Goal: Task Accomplishment & Management: Complete application form

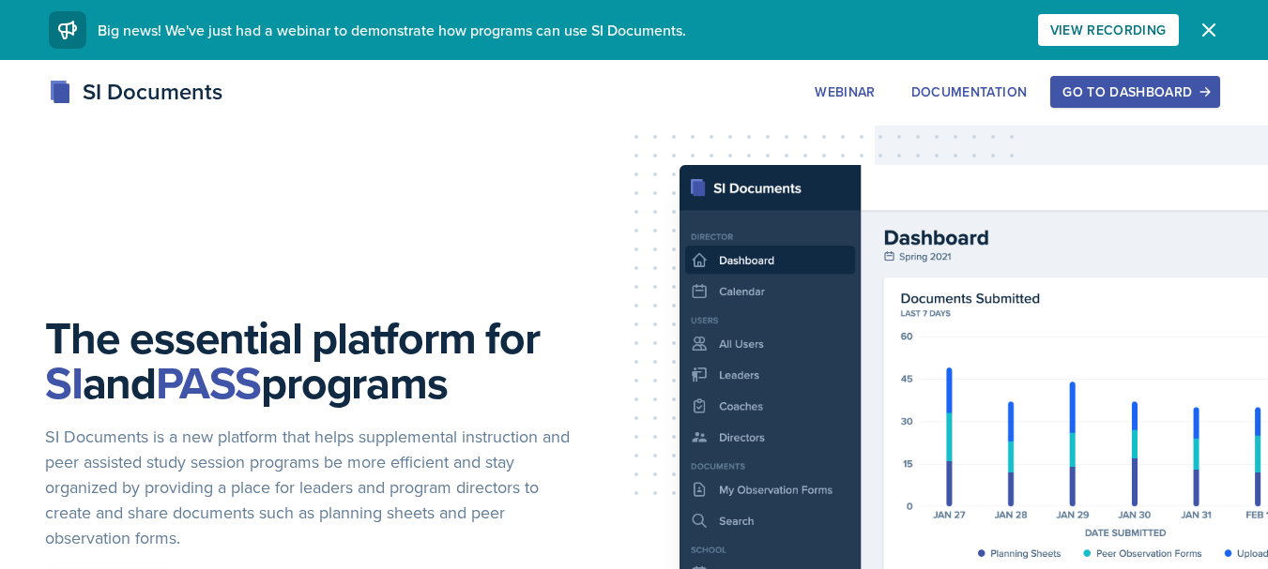
click at [1100, 99] on div "Go to Dashboard" at bounding box center [1134, 91] width 144 height 15
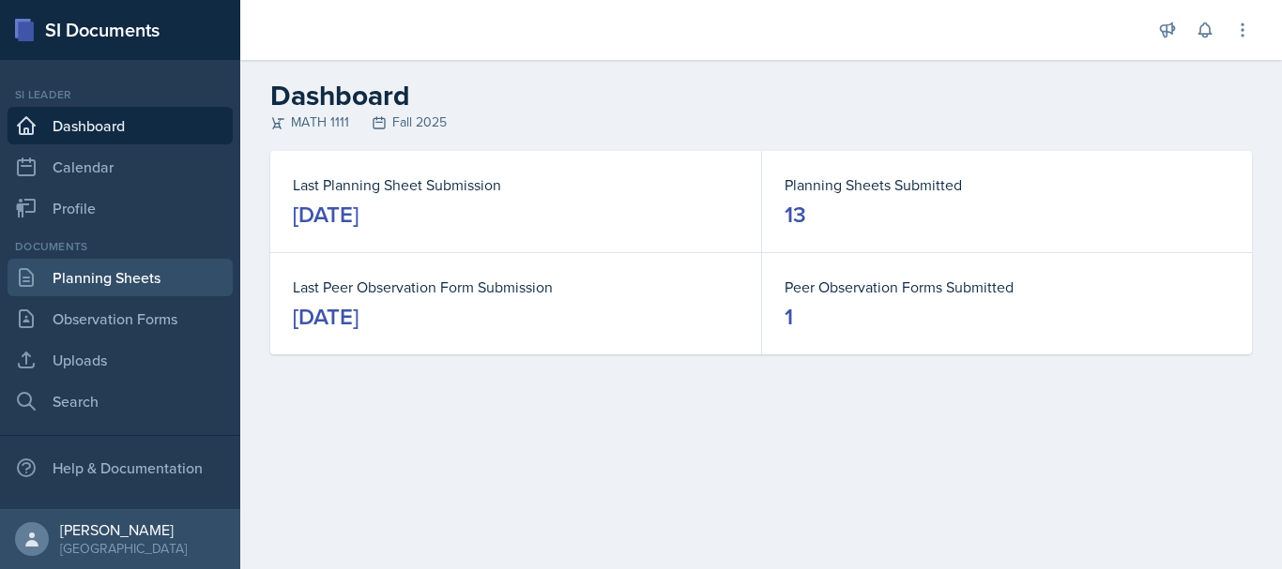
click at [161, 260] on link "Planning Sheets" at bounding box center [120, 278] width 225 height 38
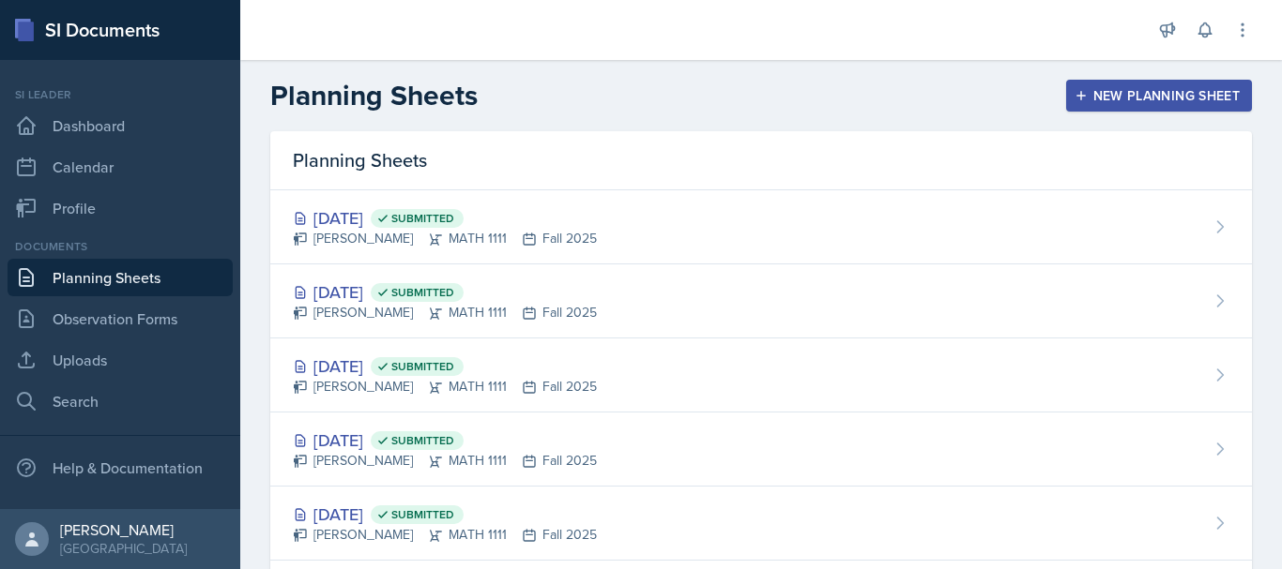
click at [1074, 95] on icon "button" at bounding box center [1080, 95] width 13 height 13
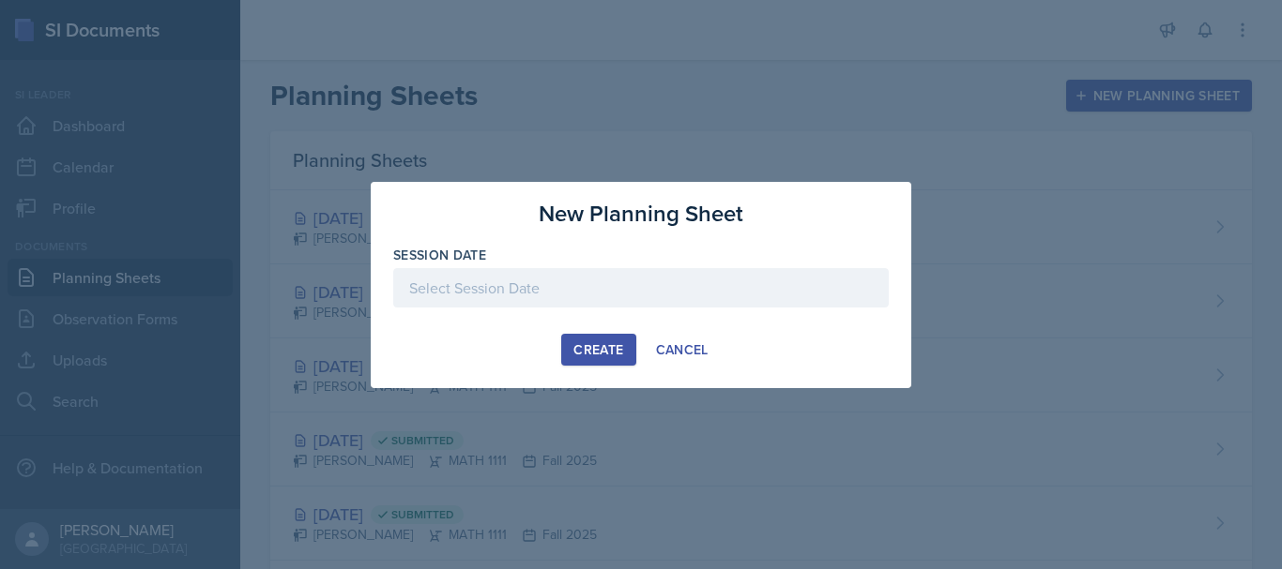
click at [553, 292] on div at bounding box center [640, 287] width 495 height 39
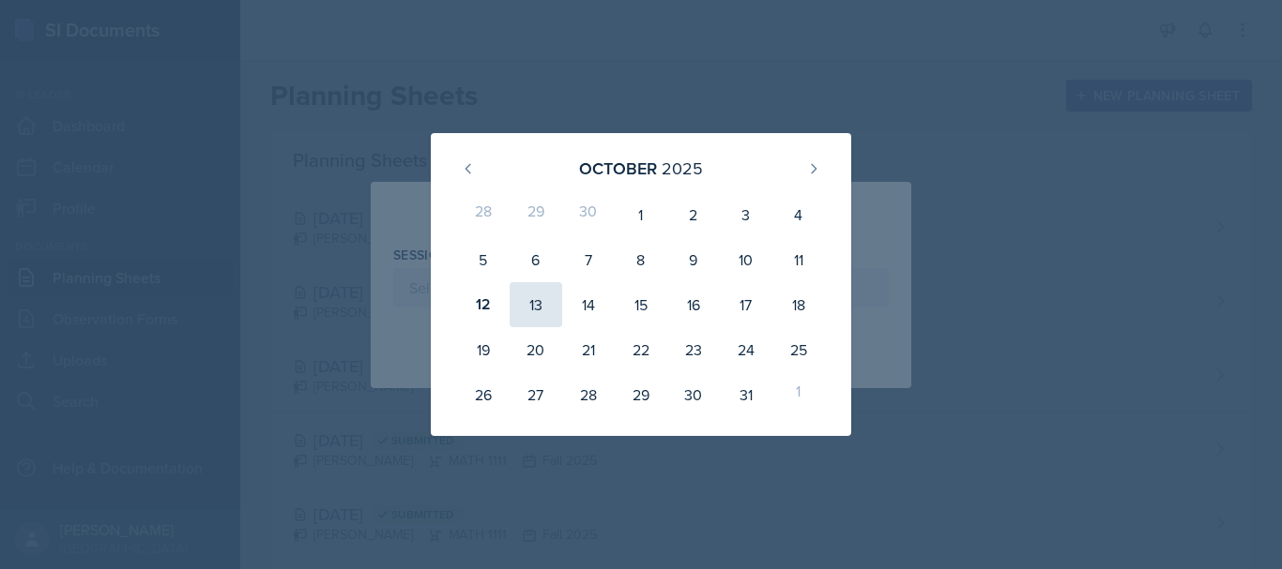
click at [540, 306] on div "13" at bounding box center [535, 304] width 53 height 45
type input "[DATE]"
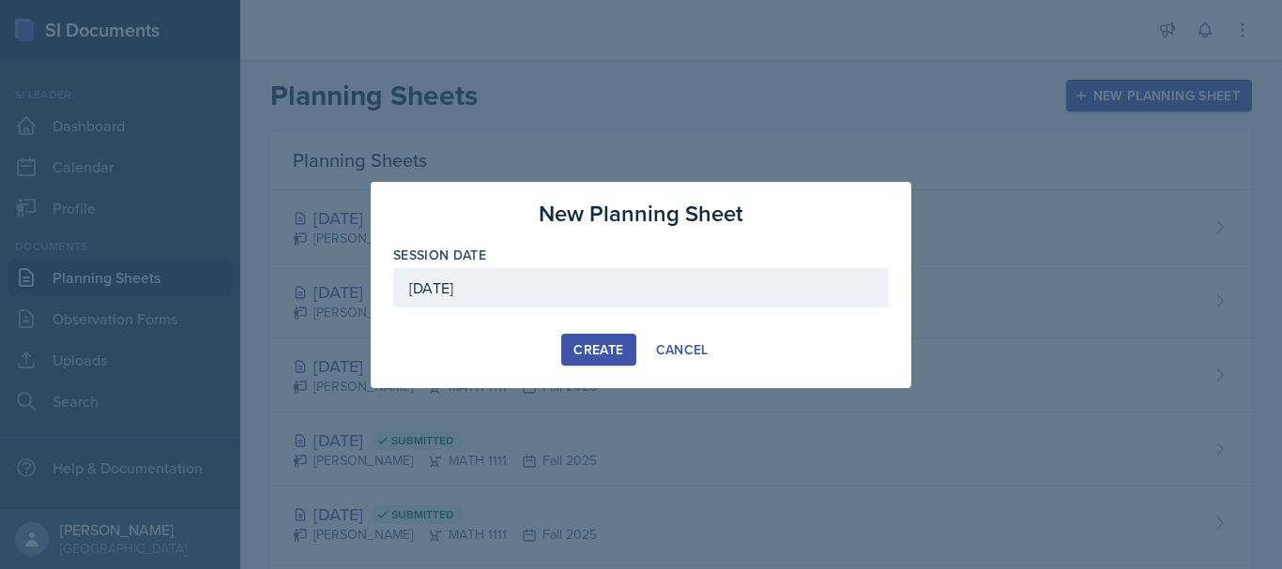
click at [587, 344] on div "Create" at bounding box center [598, 349] width 50 height 15
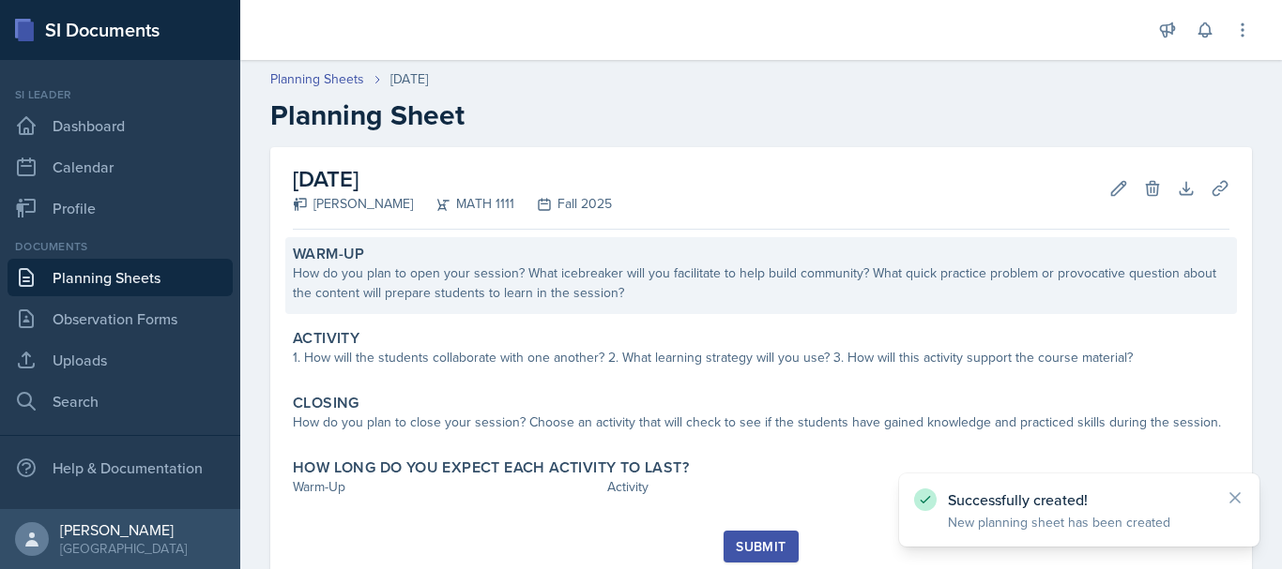
click at [493, 304] on div "Warm-Up How do you plan to open your session? What icebreaker will you facilita…" at bounding box center [760, 275] width 951 height 77
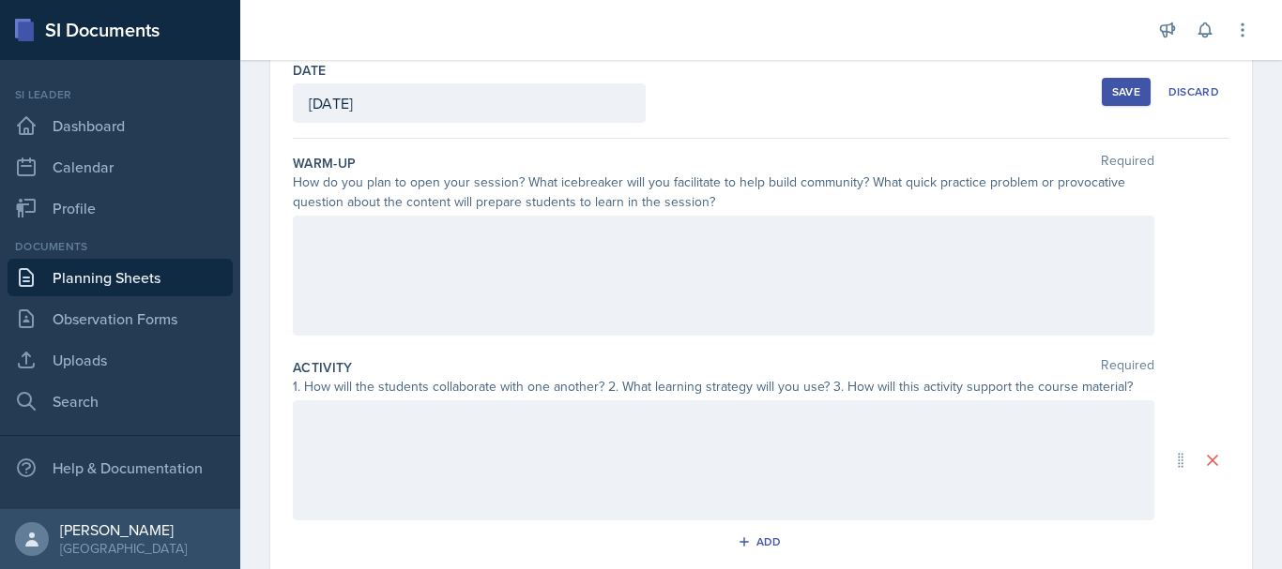
click at [433, 274] on div at bounding box center [723, 276] width 861 height 120
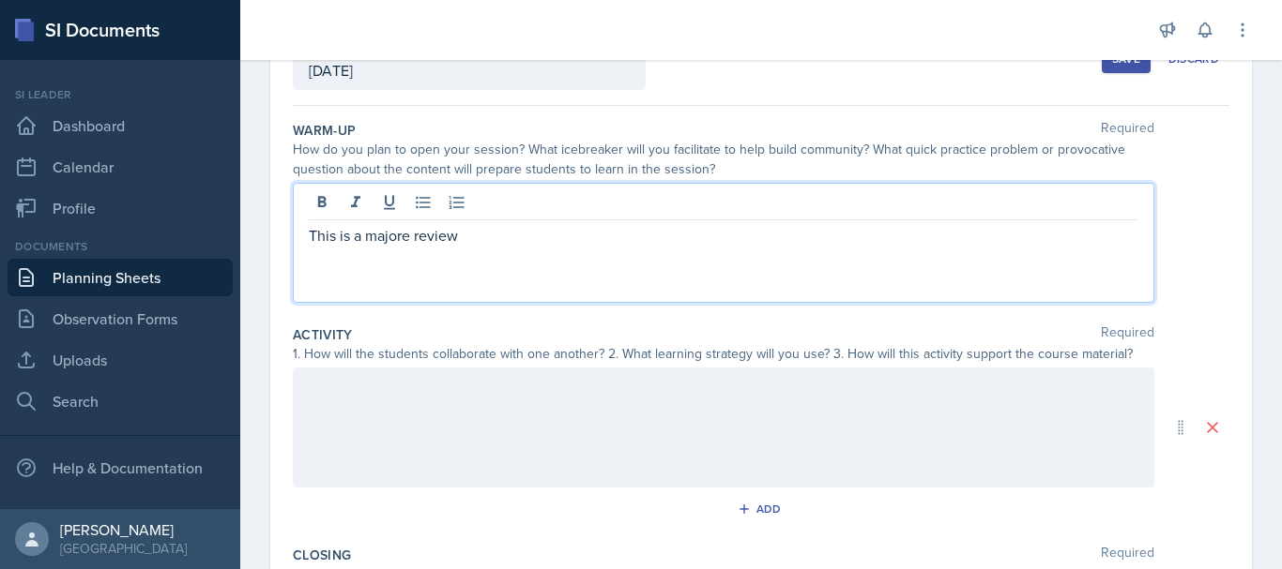
click at [402, 239] on p "This is a majore review" at bounding box center [723, 235] width 829 height 23
click at [408, 237] on p "This is a majore review" at bounding box center [723, 235] width 829 height 23
click at [449, 240] on p "This is a major review" at bounding box center [723, 235] width 829 height 23
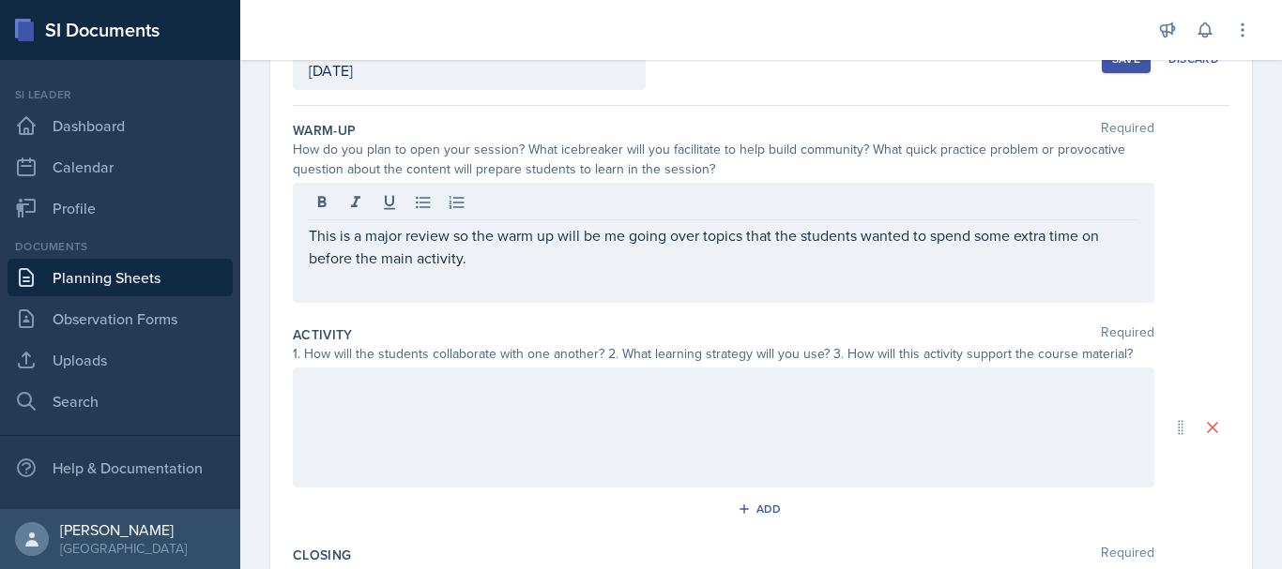
click at [372, 406] on div at bounding box center [723, 428] width 861 height 120
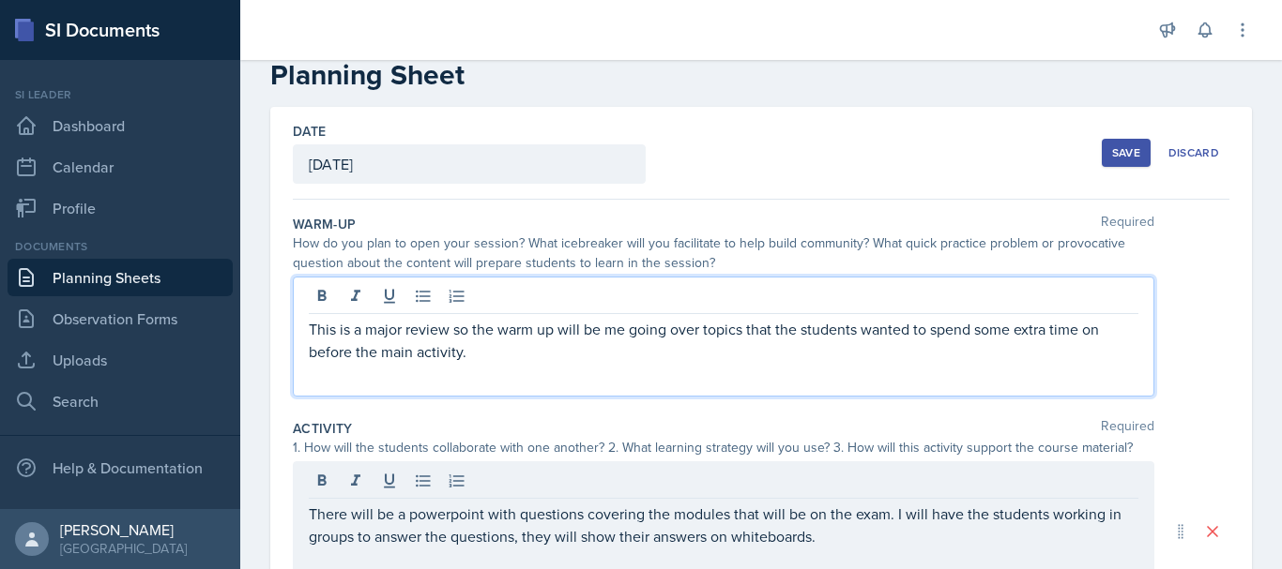
scroll to position [73, 0]
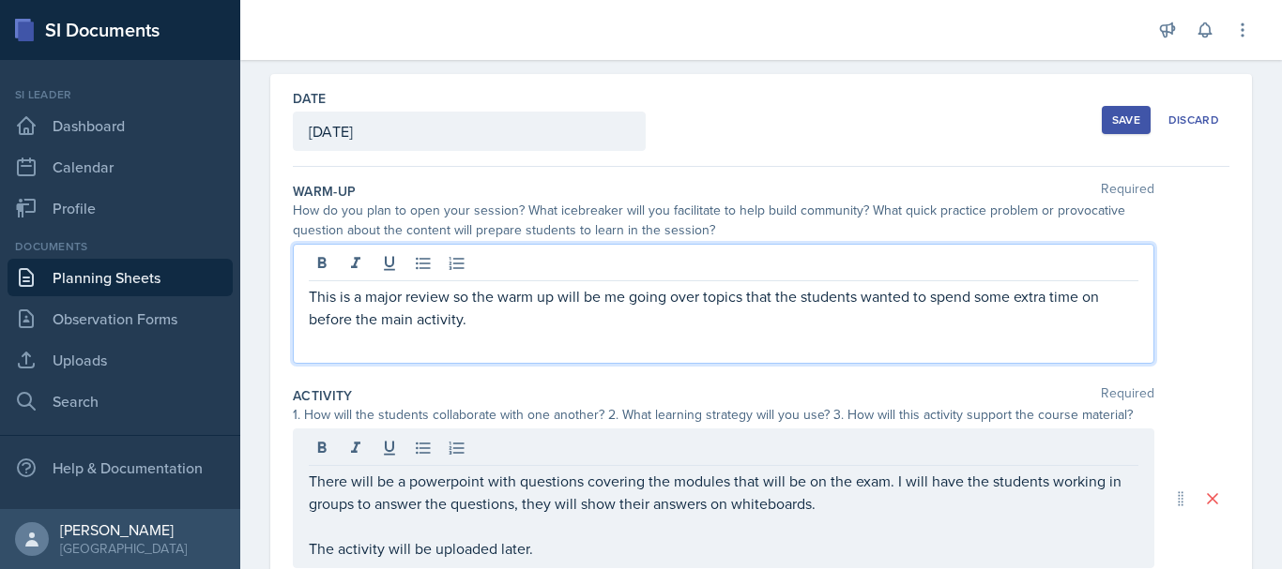
click at [522, 326] on p "This is a major review so the warm up will be me going over topics that the stu…" at bounding box center [723, 307] width 829 height 45
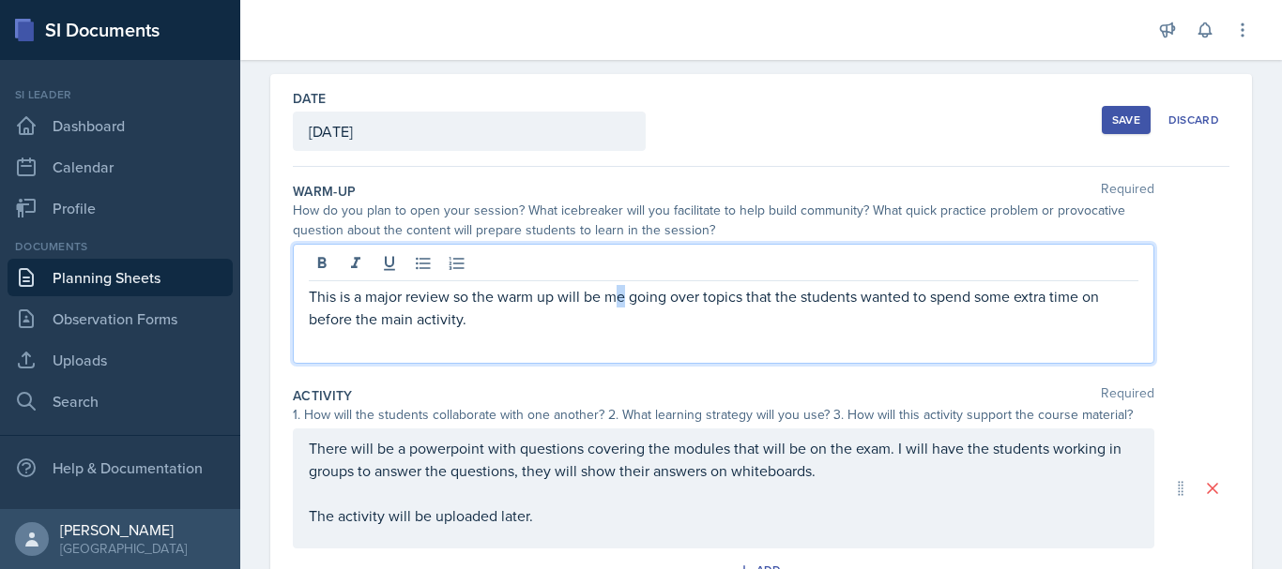
click at [621, 303] on p "This is a major review so the warm up will be me going over topics that the stu…" at bounding box center [723, 307] width 829 height 45
click at [487, 332] on div "This is a major review so the warm up will be going over topics that the studen…" at bounding box center [723, 304] width 861 height 120
click at [493, 323] on p "This is a major review so the warm up will be going over topics that the studen…" at bounding box center [723, 307] width 829 height 45
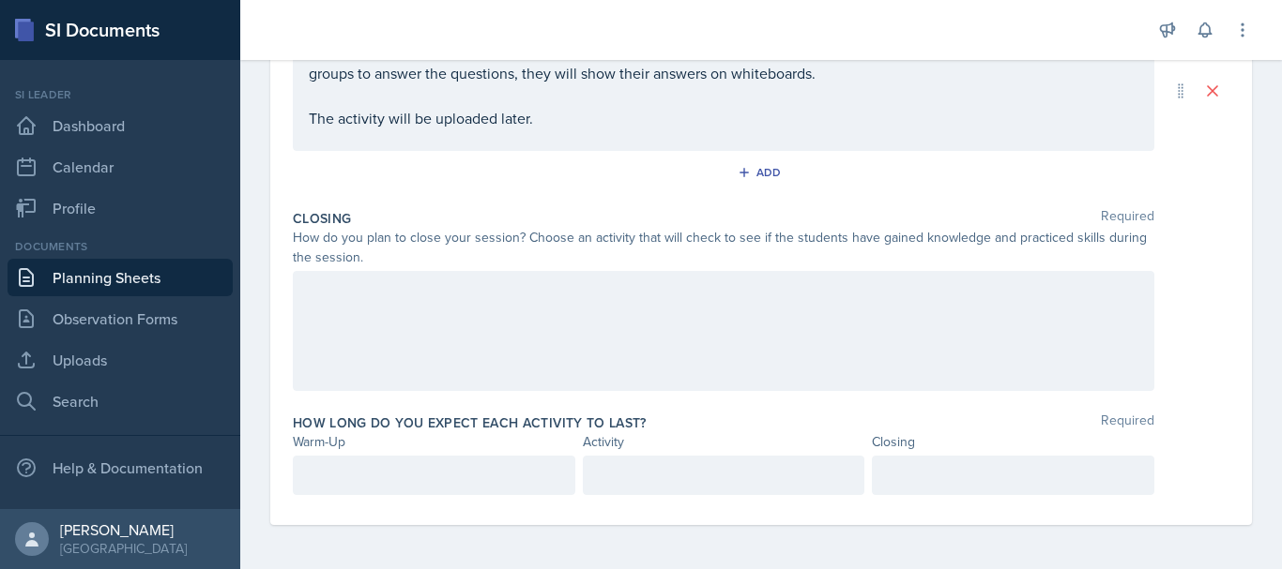
scroll to position [472, 0]
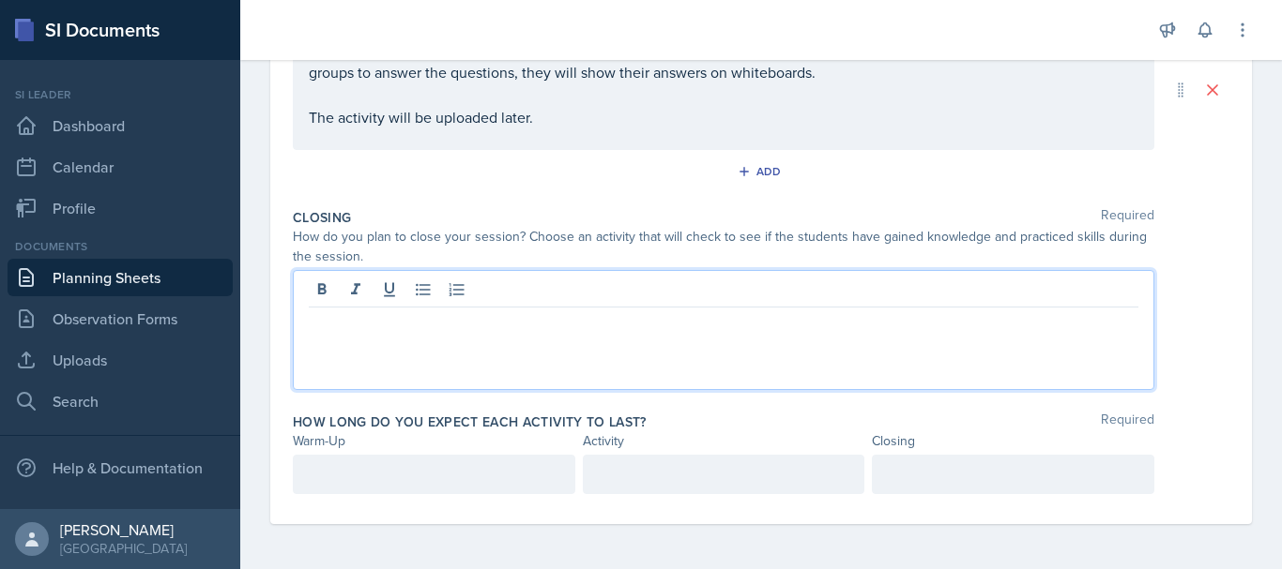
click at [491, 301] on div at bounding box center [723, 330] width 861 height 120
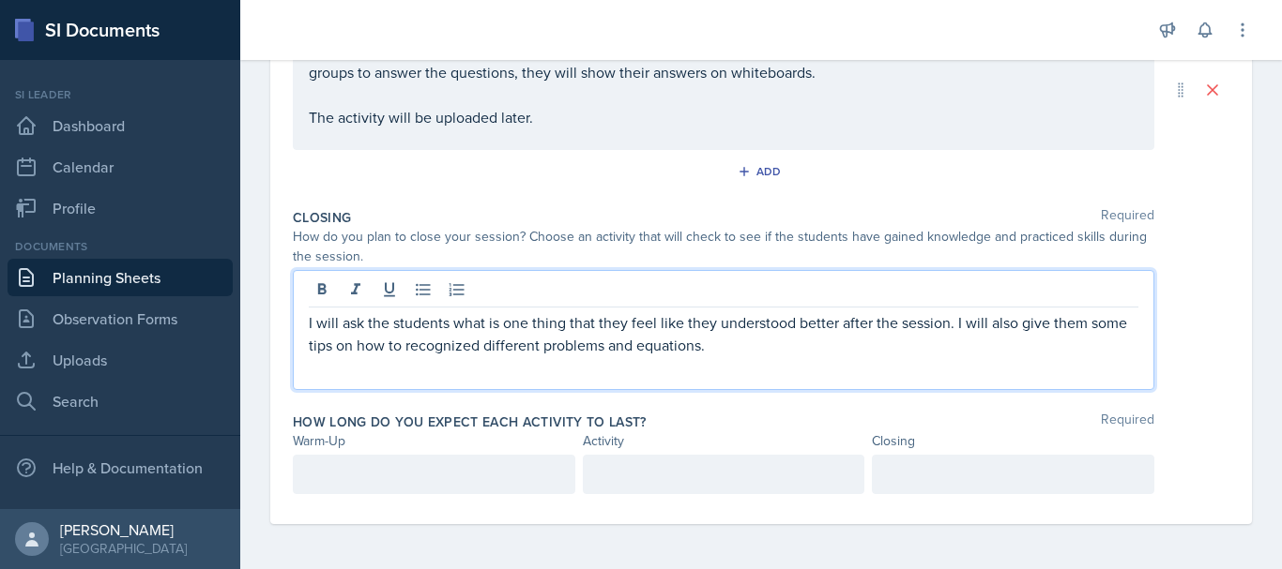
click at [387, 474] on div at bounding box center [434, 474] width 282 height 39
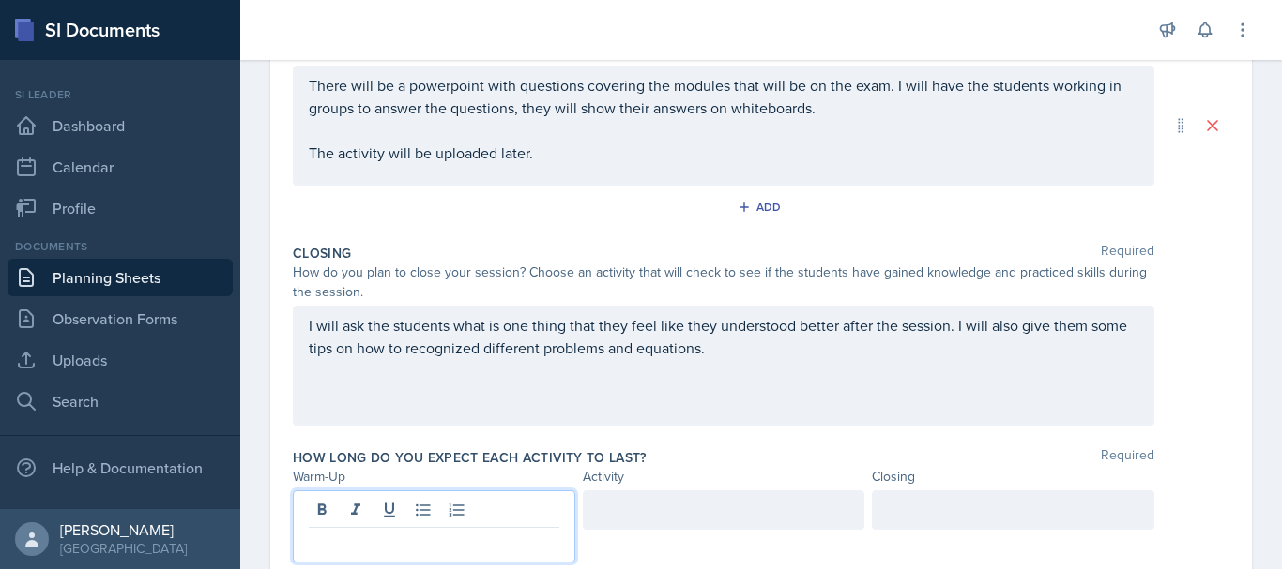
scroll to position [491, 0]
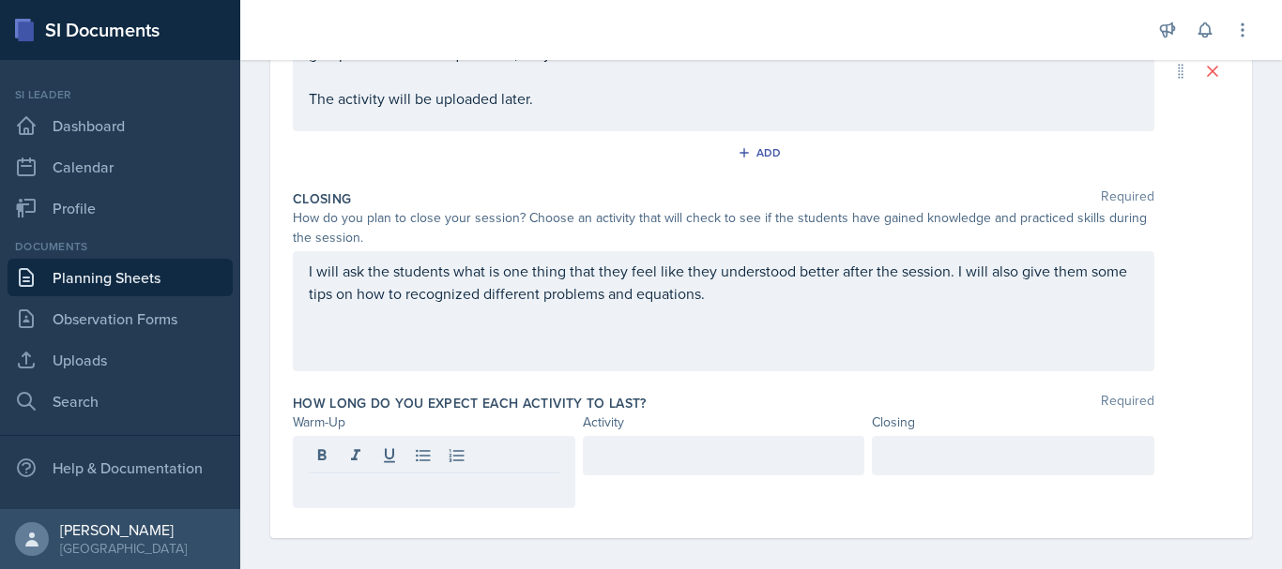
click at [653, 473] on div at bounding box center [724, 455] width 282 height 39
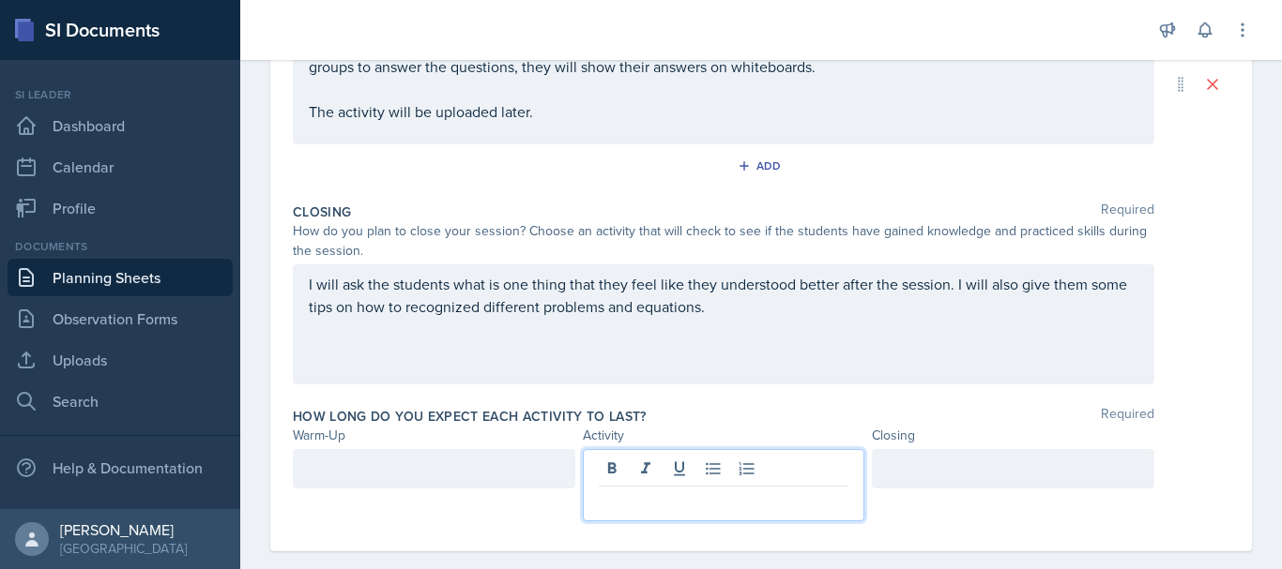
scroll to position [505, 0]
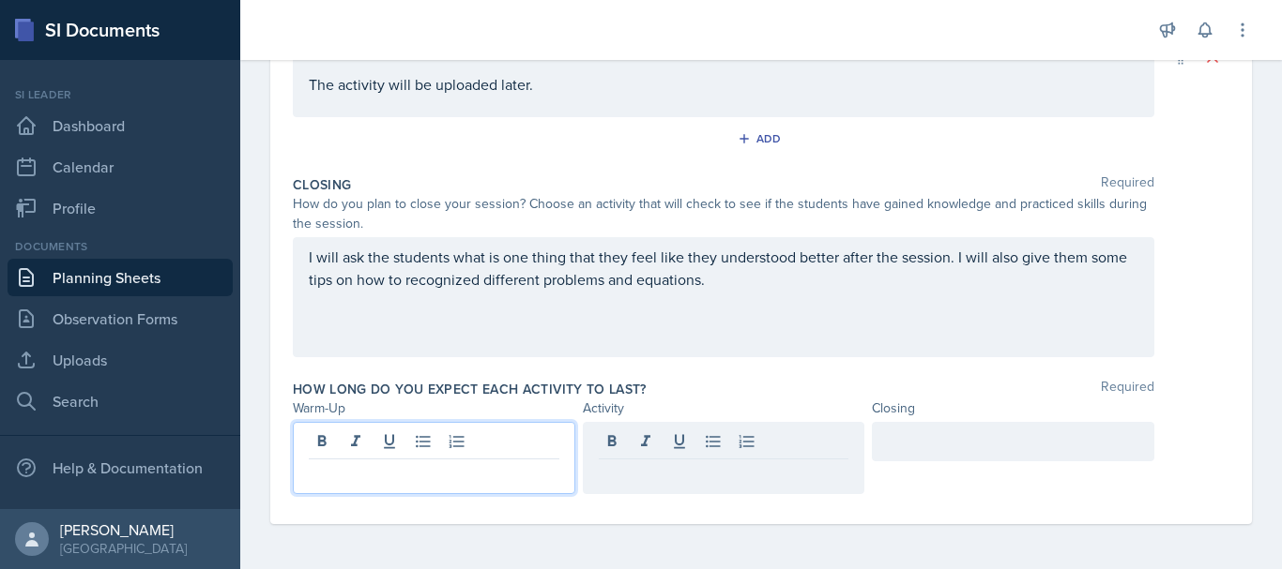
click at [467, 436] on div at bounding box center [434, 458] width 282 height 72
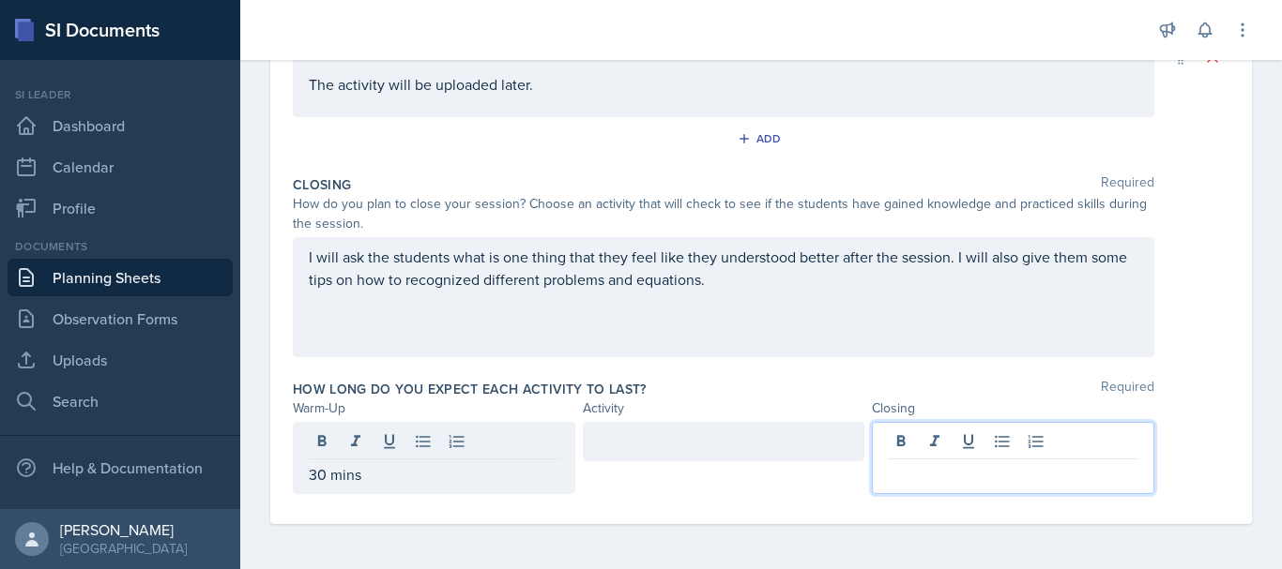
click at [934, 449] on div at bounding box center [1013, 458] width 282 height 72
click at [392, 446] on div "30 mins" at bounding box center [434, 441] width 282 height 39
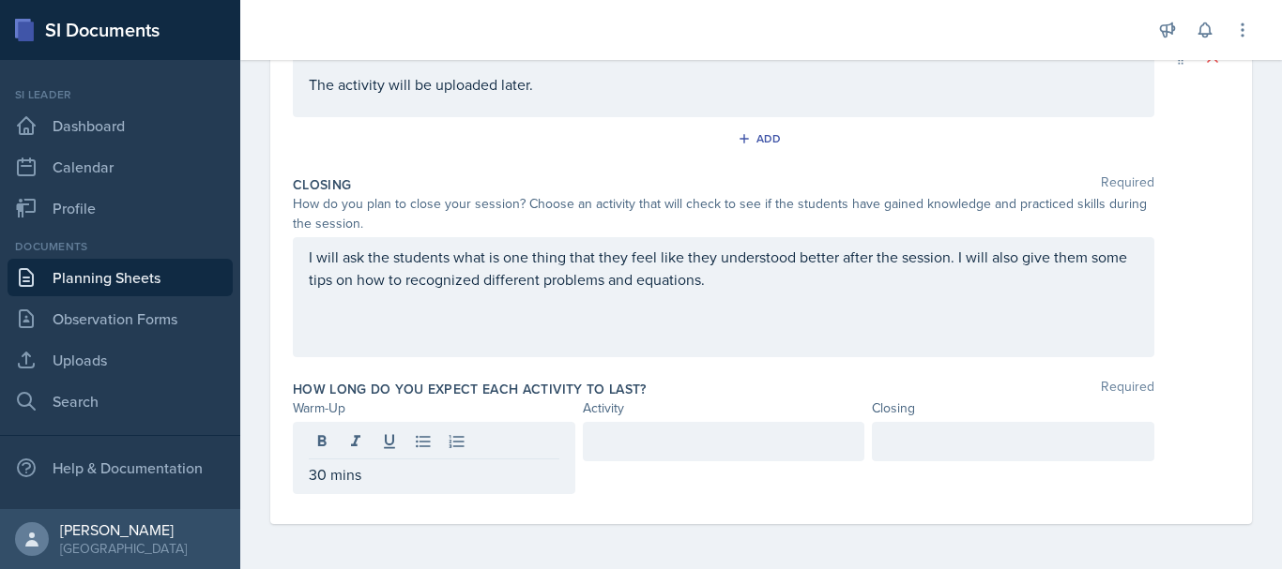
click at [947, 455] on div at bounding box center [1013, 441] width 282 height 39
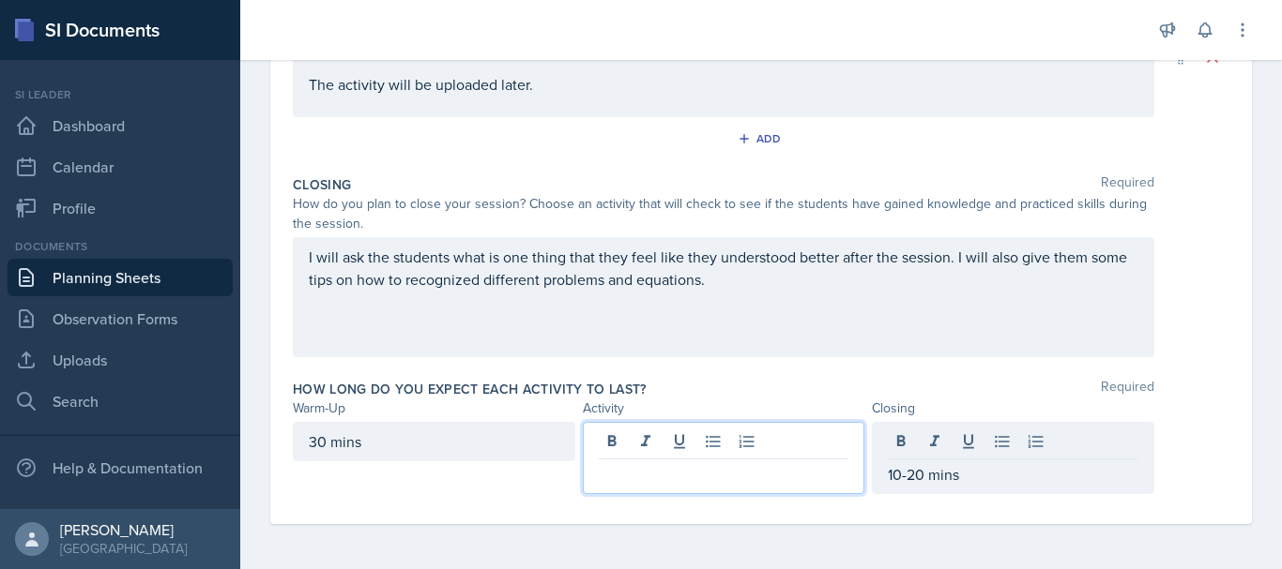
click at [681, 442] on div at bounding box center [724, 458] width 282 height 72
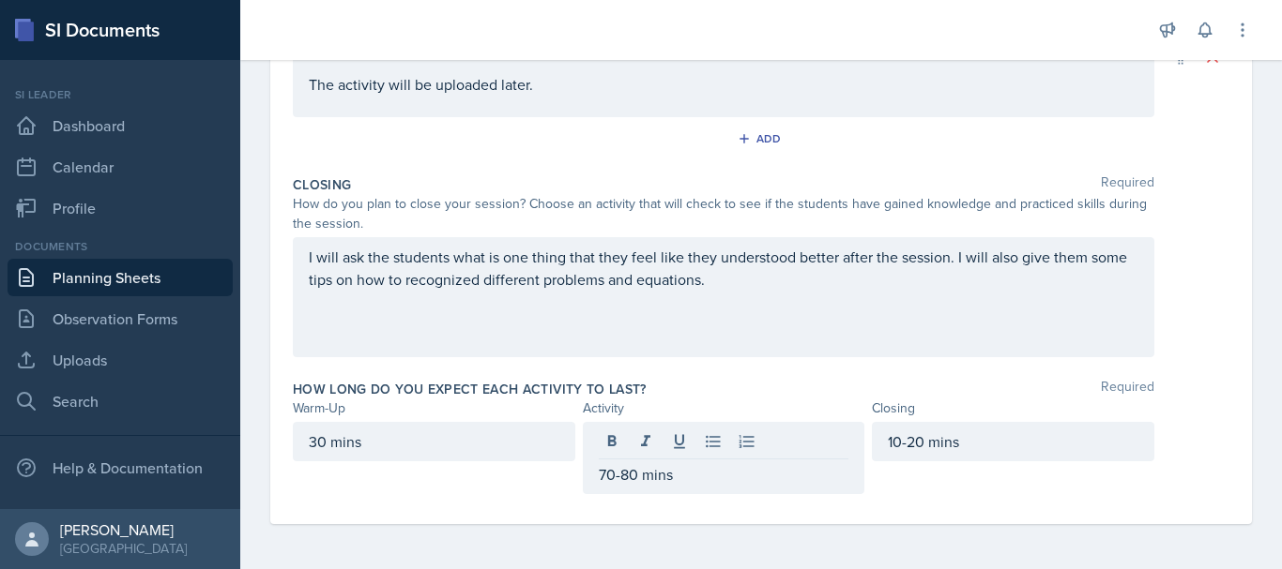
click at [972, 488] on div "10-20 mins" at bounding box center [1013, 458] width 282 height 72
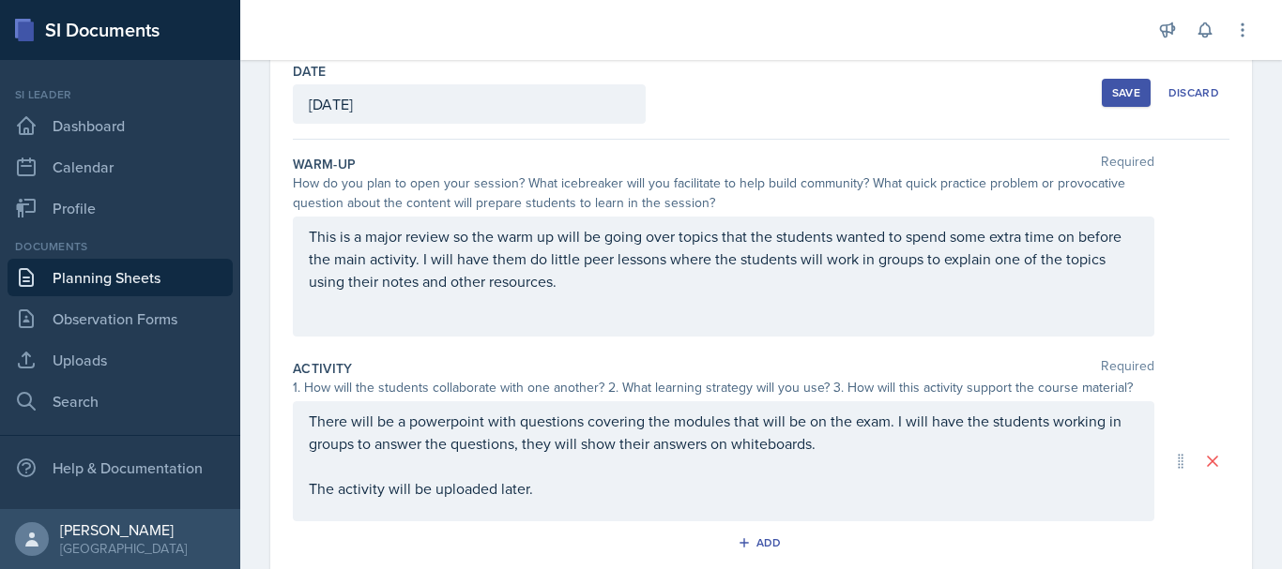
scroll to position [0, 0]
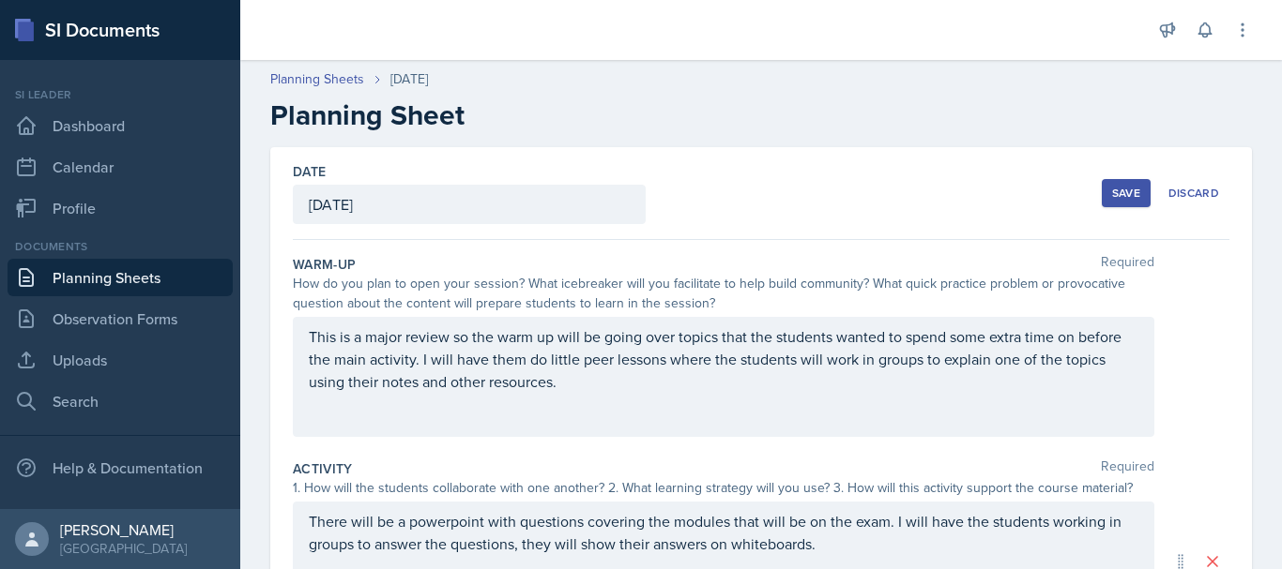
click at [1112, 197] on div "Save" at bounding box center [1126, 193] width 28 height 15
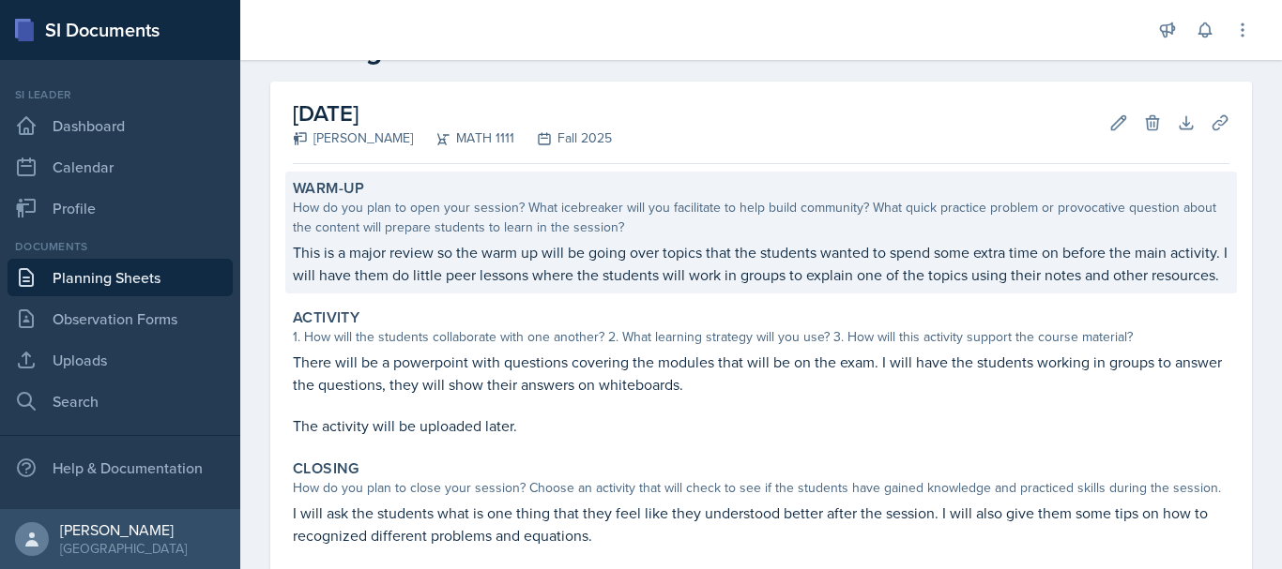
scroll to position [282, 0]
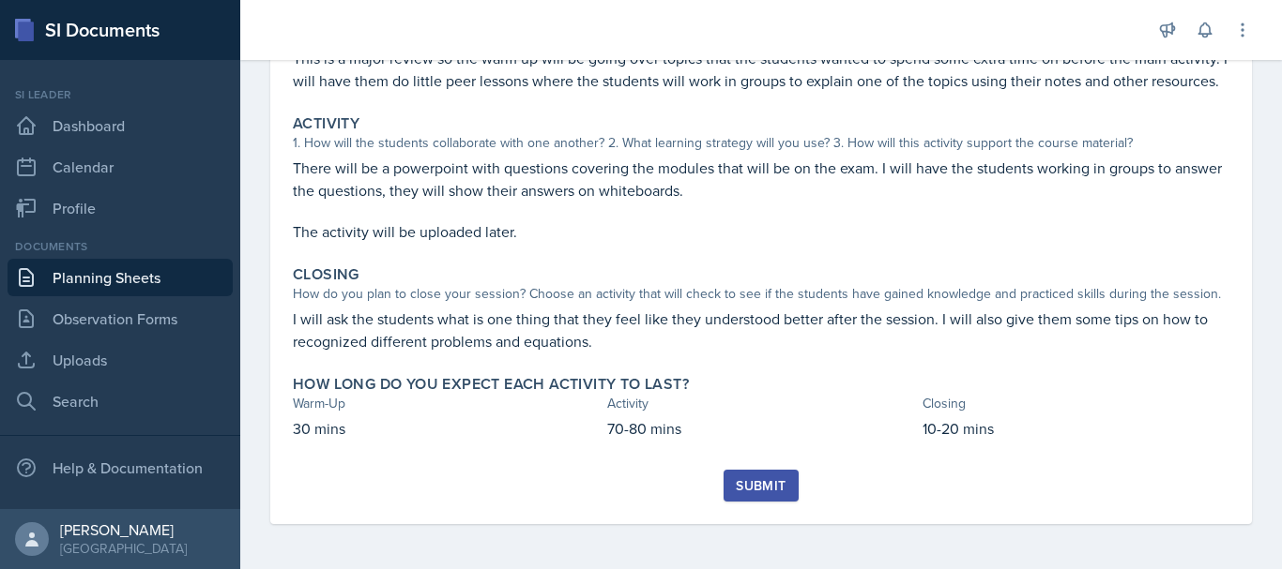
click at [744, 482] on div "Submit" at bounding box center [761, 485] width 50 height 15
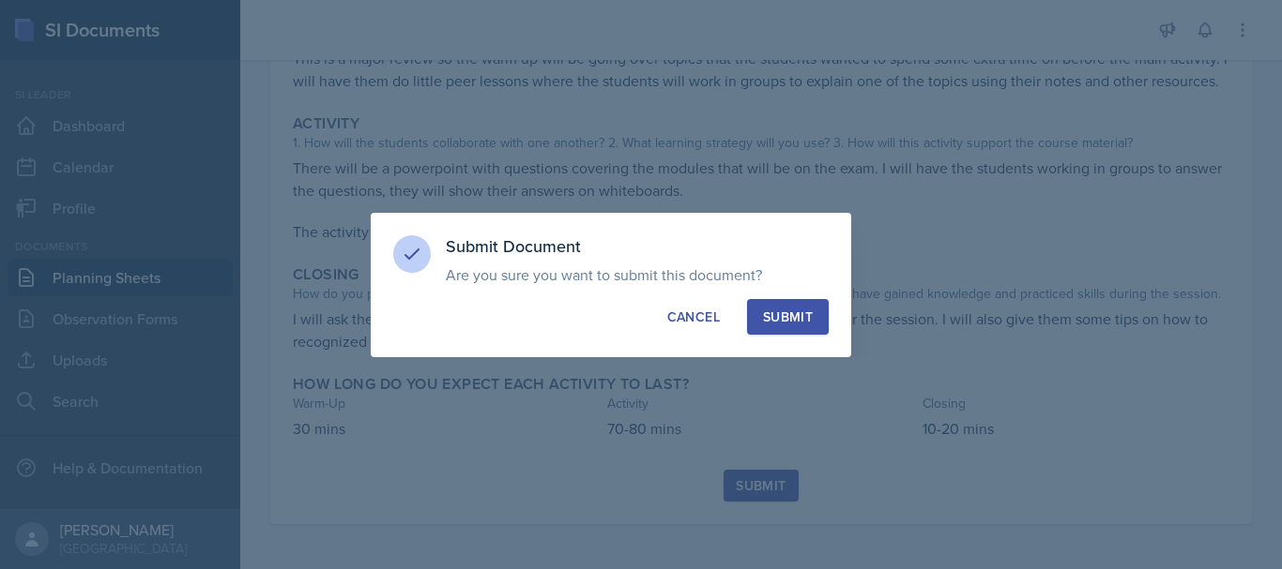
click at [775, 326] on div "Submit" at bounding box center [788, 317] width 50 height 19
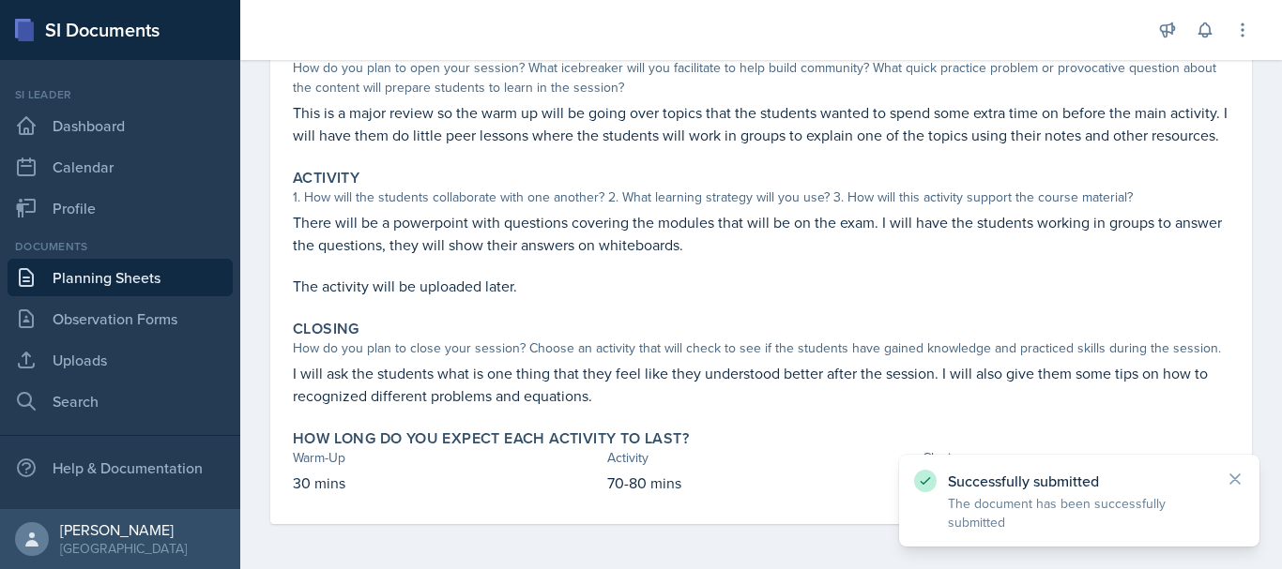
scroll to position [228, 0]
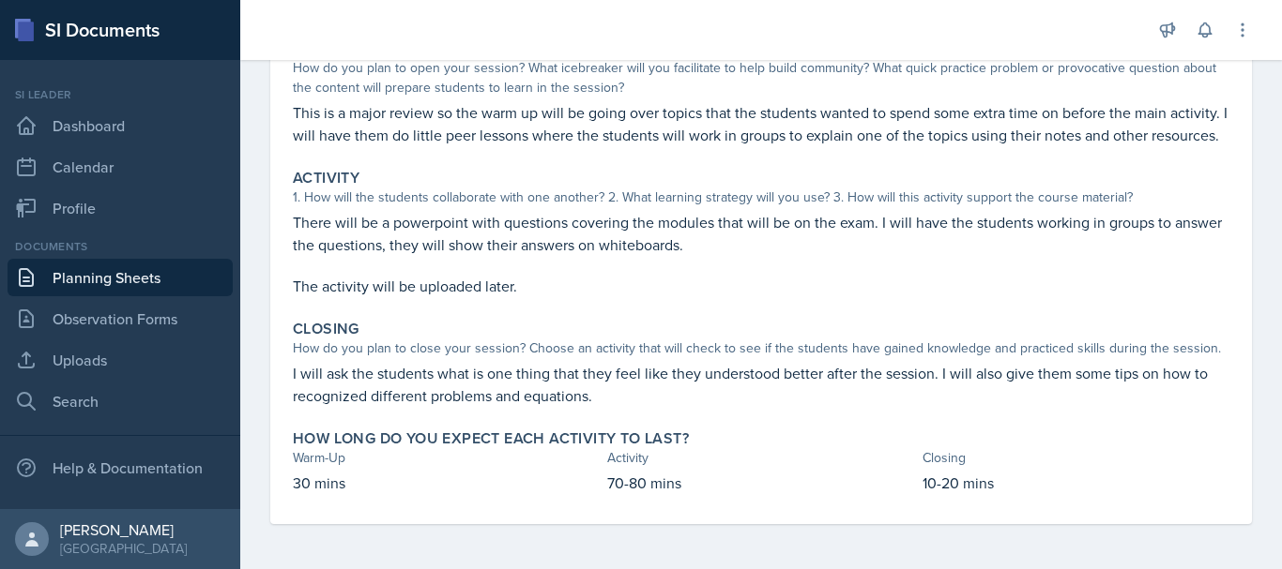
click at [118, 280] on link "Planning Sheets" at bounding box center [120, 278] width 225 height 38
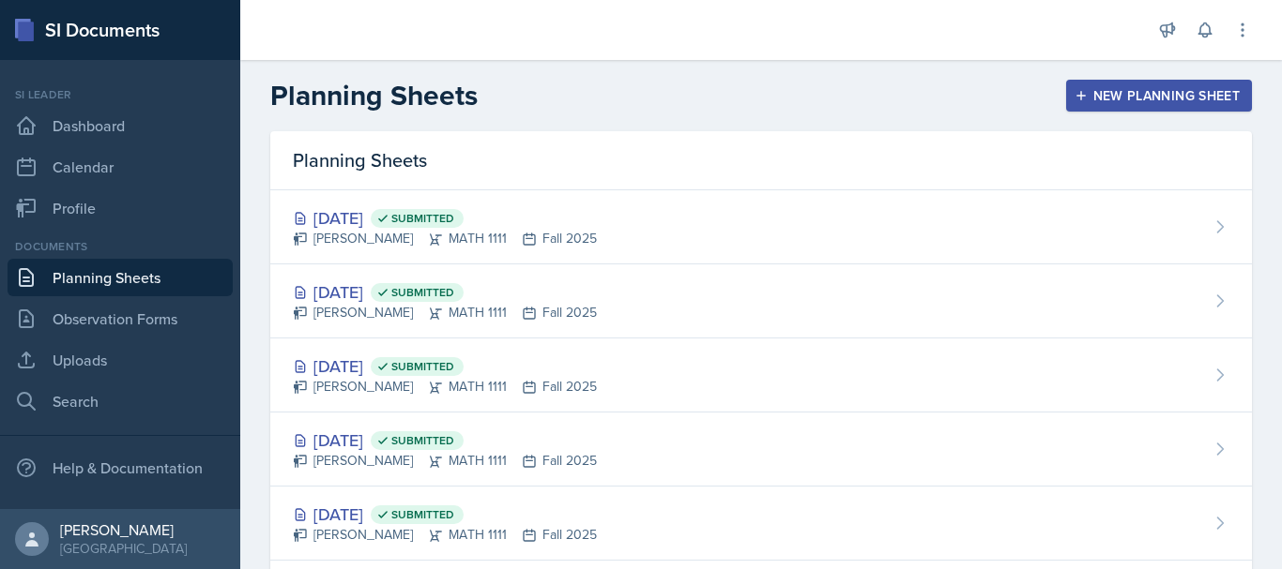
click at [1146, 99] on div "New Planning Sheet" at bounding box center [1158, 95] width 161 height 15
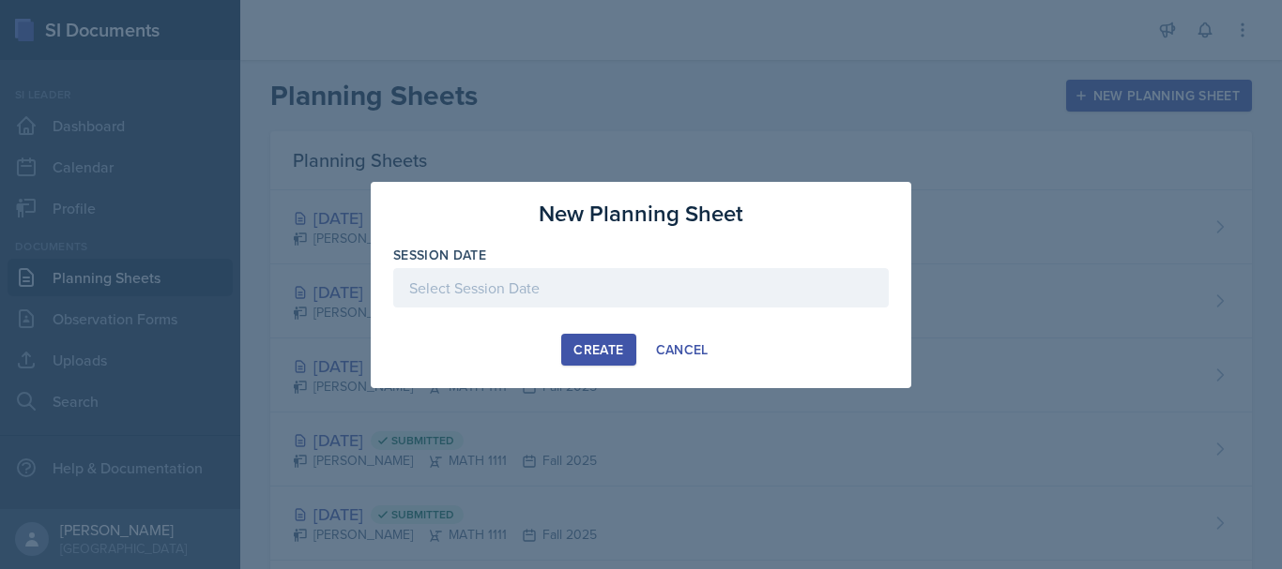
click at [645, 299] on div at bounding box center [640, 287] width 495 height 39
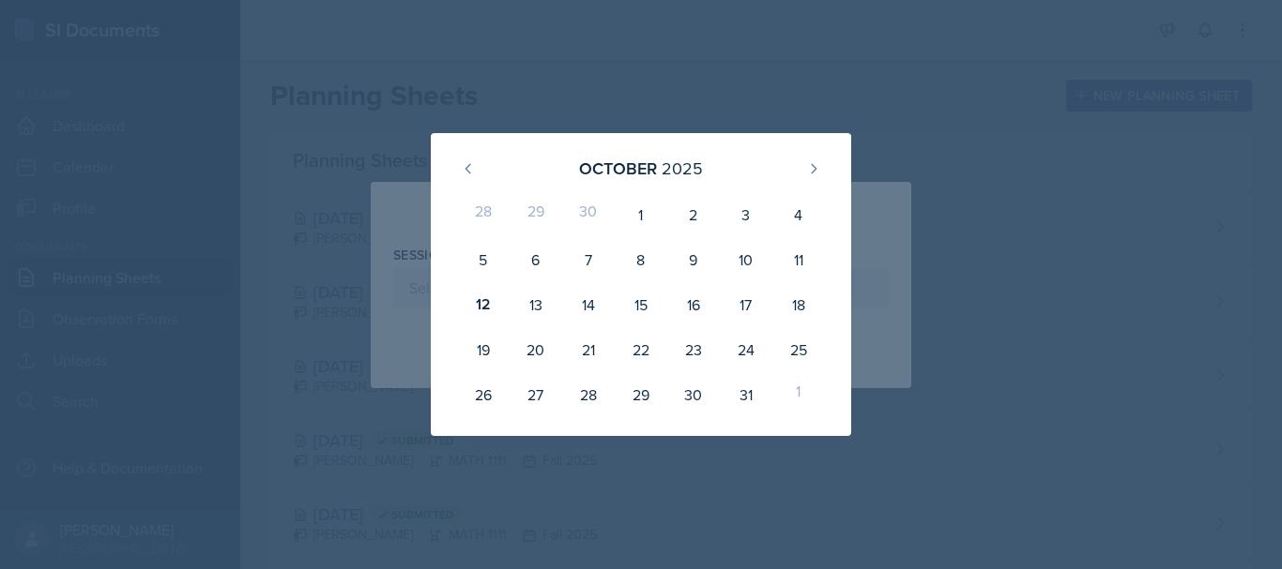
click at [912, 285] on div at bounding box center [641, 284] width 1282 height 569
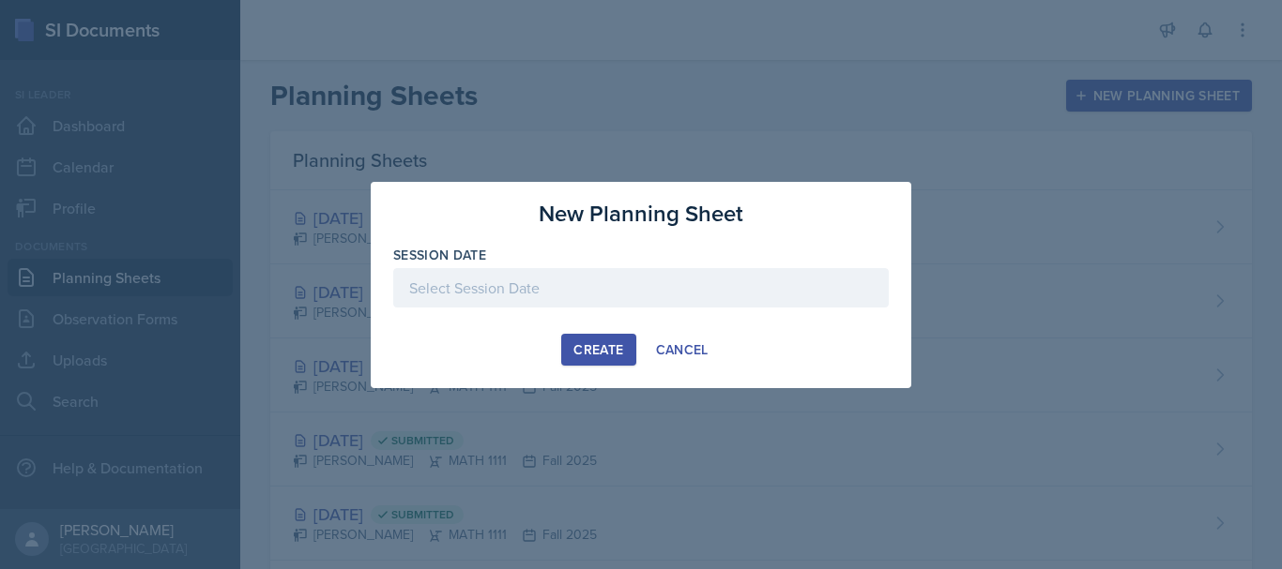
click at [632, 289] on div at bounding box center [640, 287] width 495 height 39
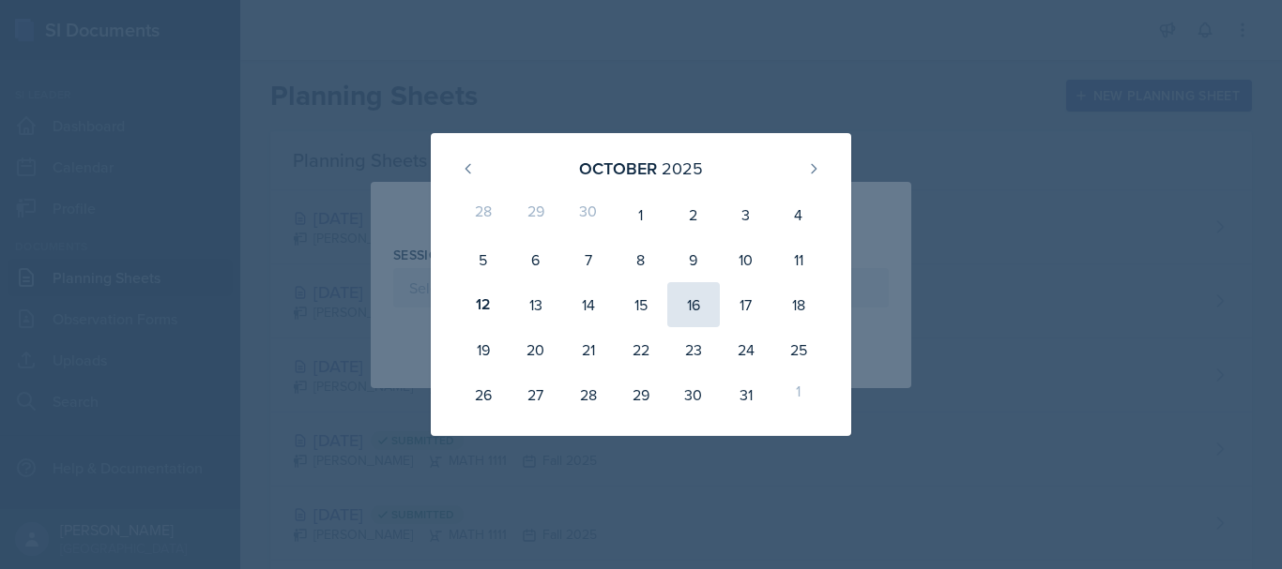
click at [706, 307] on div "16" at bounding box center [693, 304] width 53 height 45
type input "[DATE]"
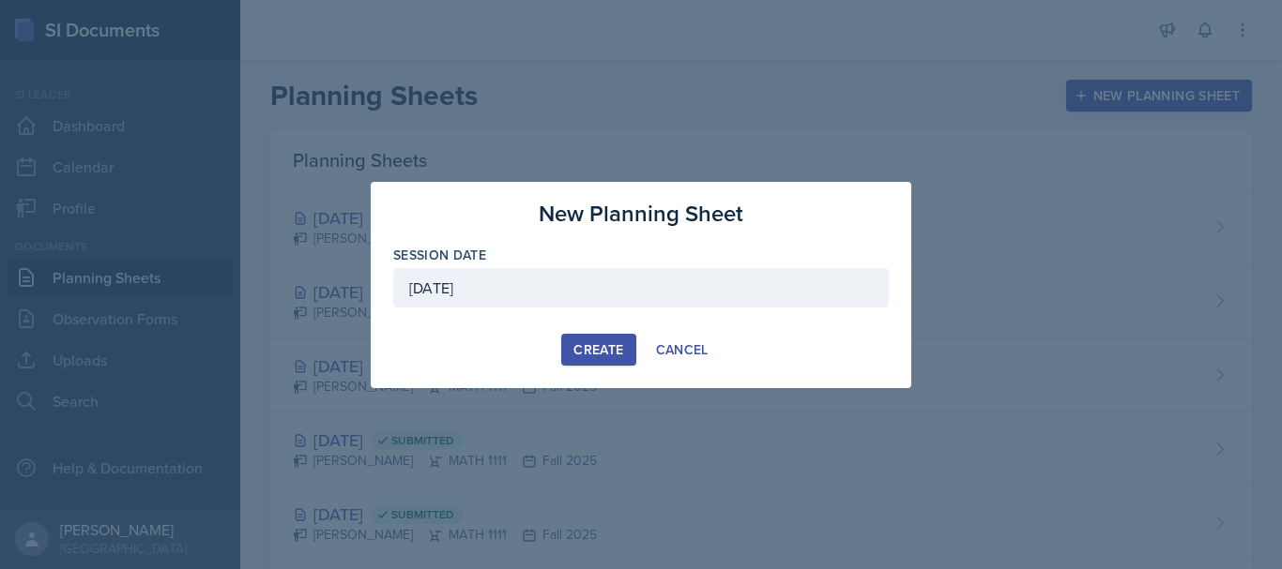
click at [596, 342] on div "Create" at bounding box center [598, 349] width 50 height 15
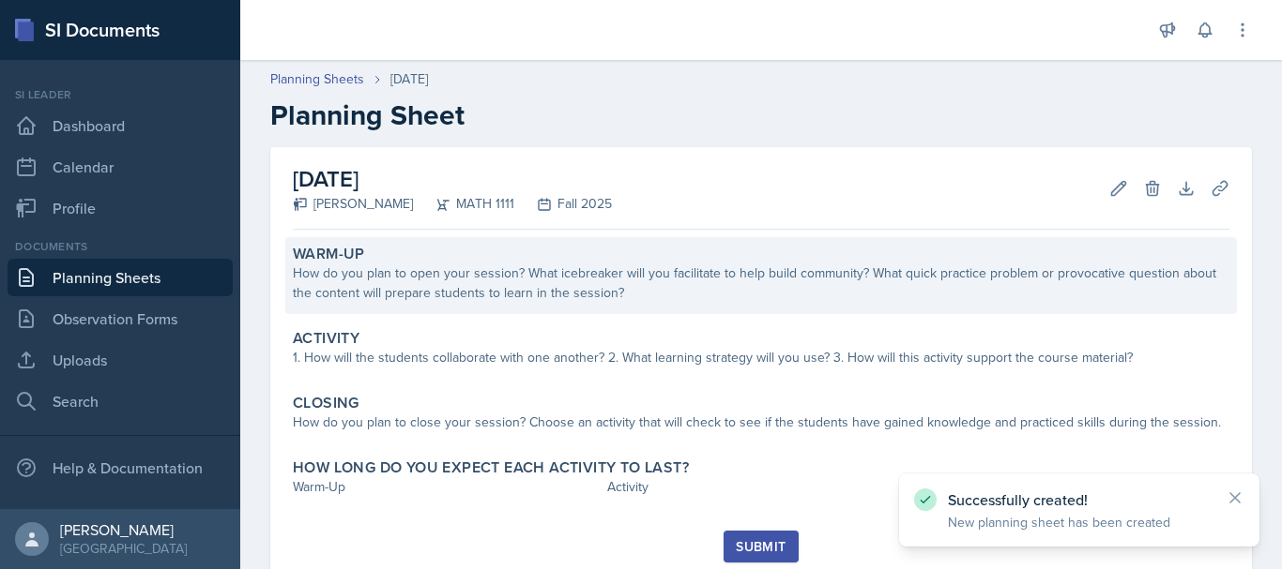
click at [424, 296] on div "How do you plan to open your session? What icebreaker will you facilitate to he…" at bounding box center [761, 283] width 936 height 39
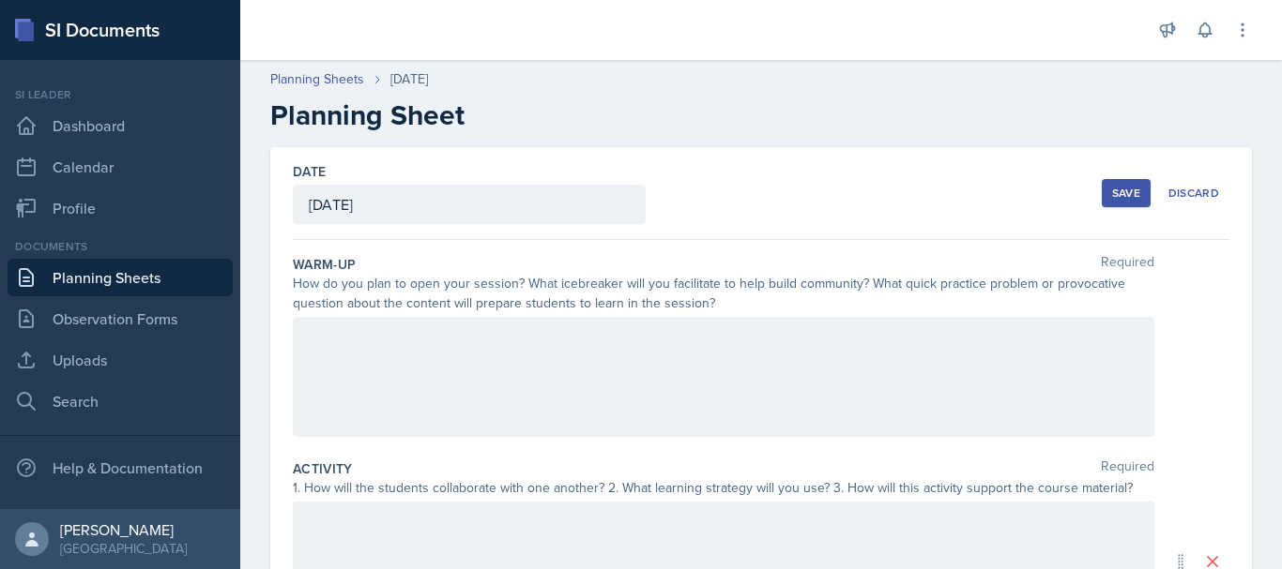
click at [403, 358] on div at bounding box center [723, 377] width 861 height 120
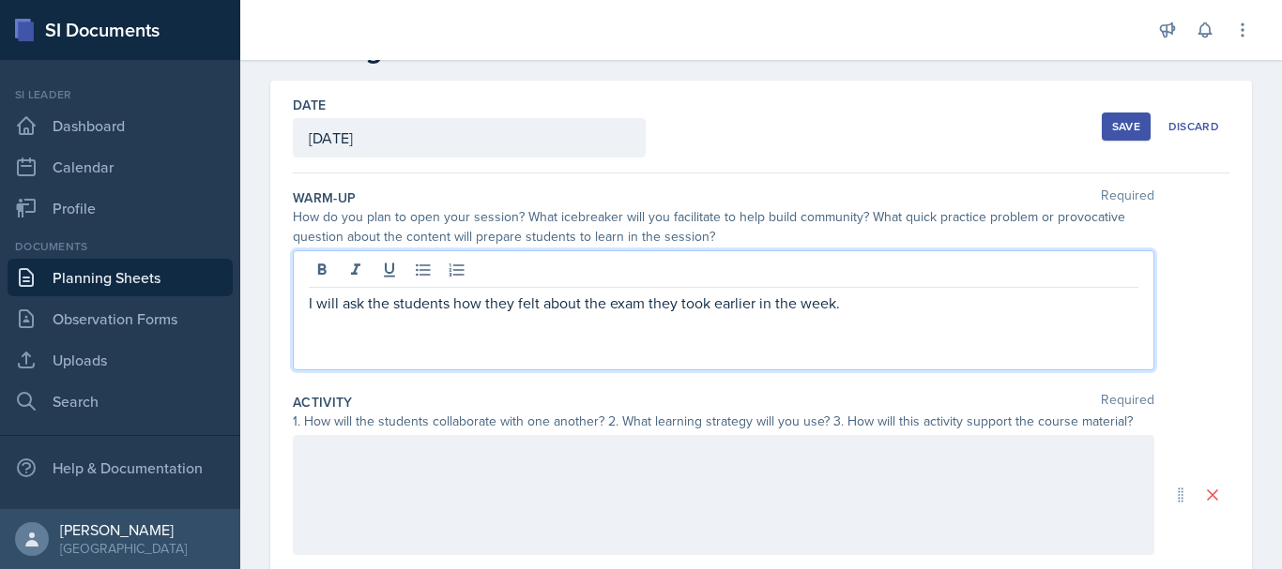
scroll to position [68, 0]
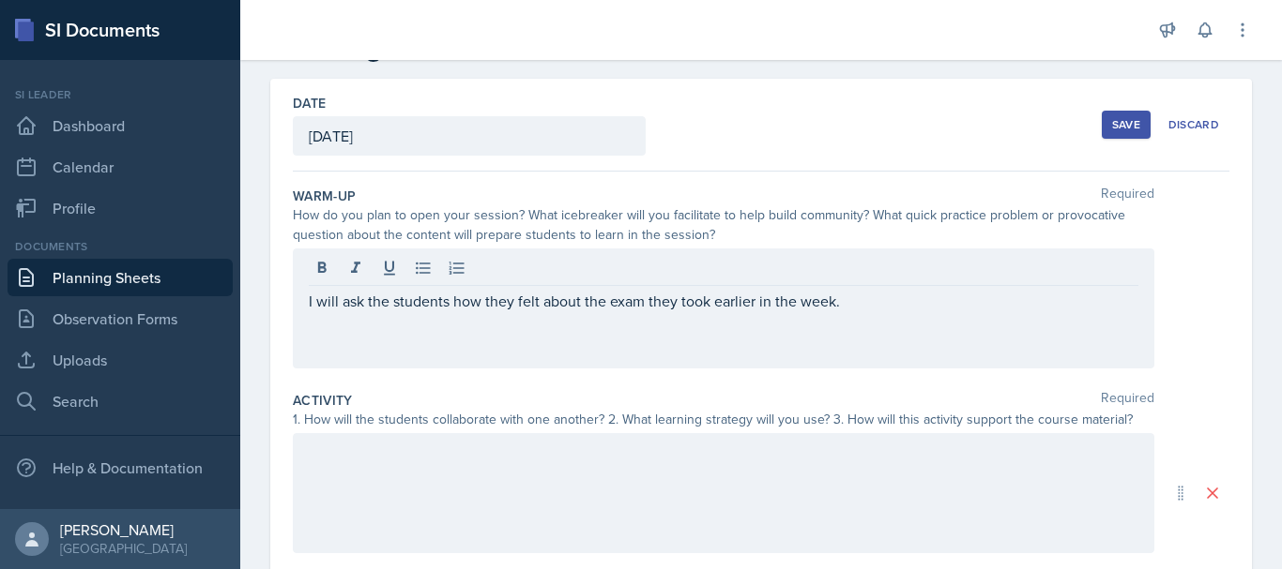
click at [418, 477] on div at bounding box center [723, 493] width 861 height 120
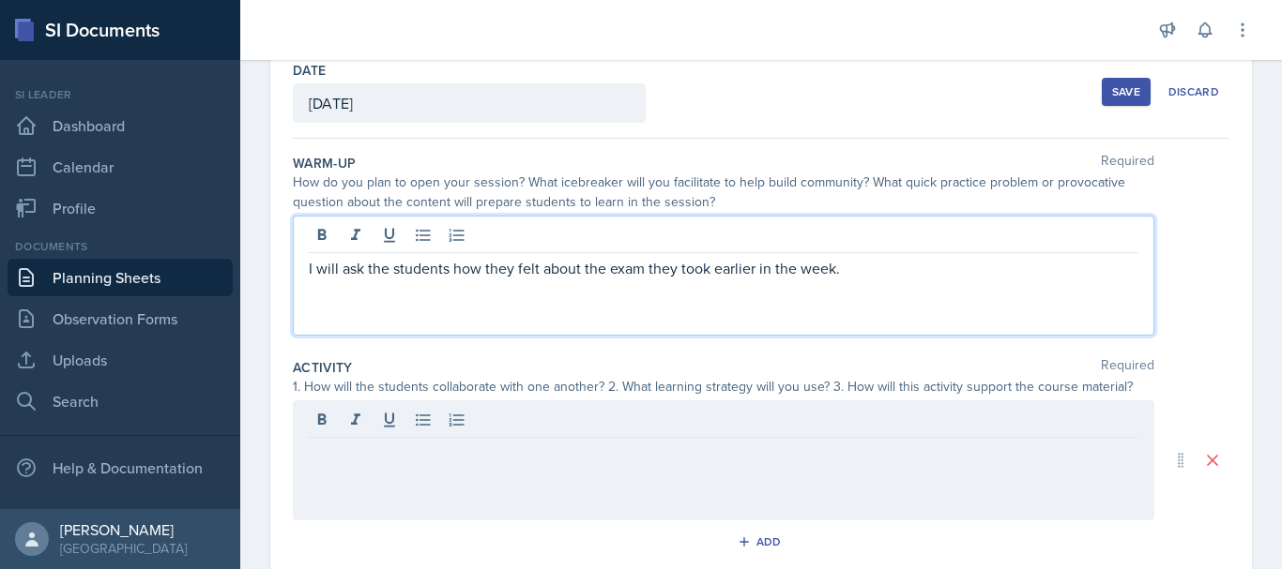
click at [859, 238] on div "I will ask the students how they felt about the exam they took earlier in the w…" at bounding box center [723, 276] width 861 height 120
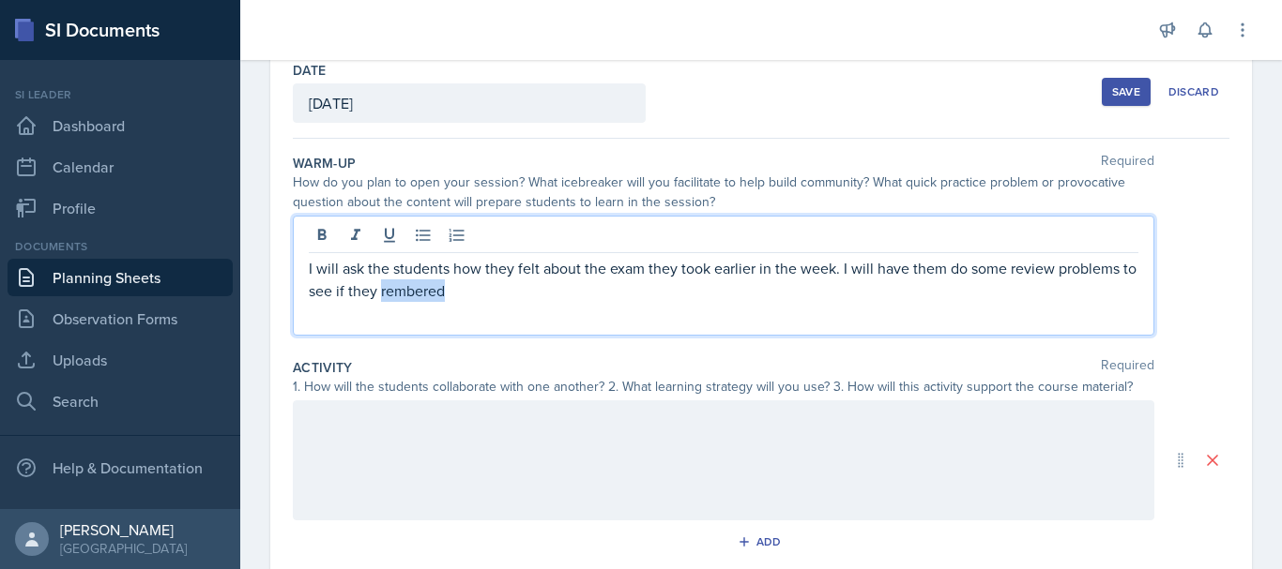
drag, startPoint x: 412, startPoint y: 296, endPoint x: 401, endPoint y: 300, distance: 11.9
click at [401, 300] on p "I will ask the students how they felt about the exam they took earlier in the w…" at bounding box center [723, 279] width 829 height 45
click at [473, 296] on p "I will ask the students how they felt about the exam they took earlier in the w…" at bounding box center [723, 279] width 829 height 45
click at [386, 455] on div at bounding box center [723, 461] width 861 height 120
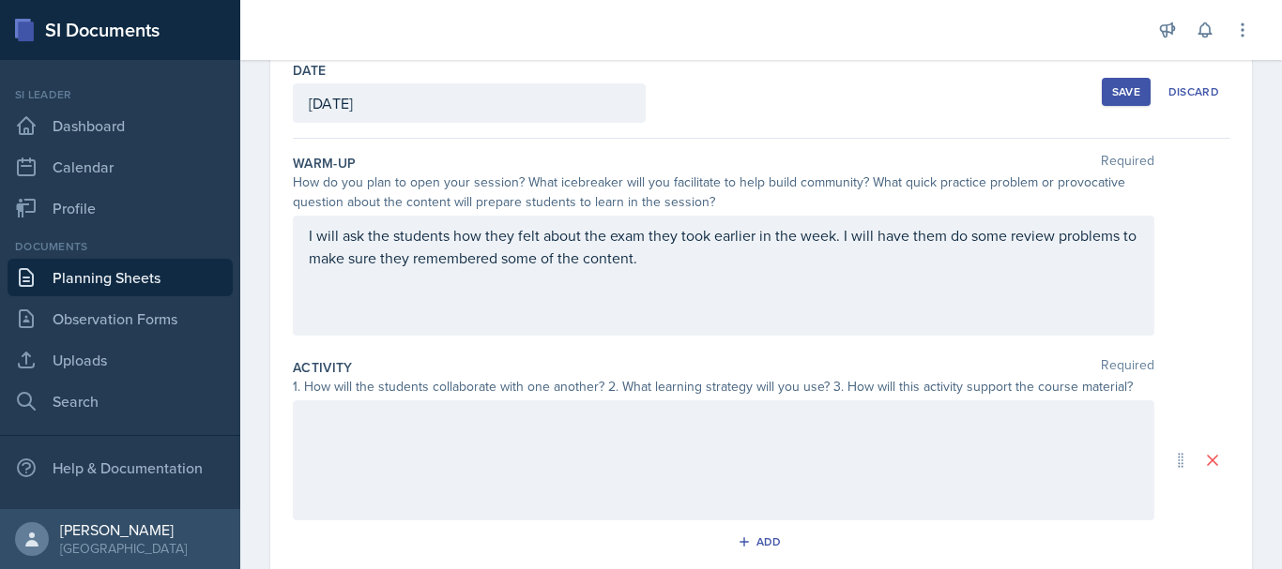
scroll to position [134, 0]
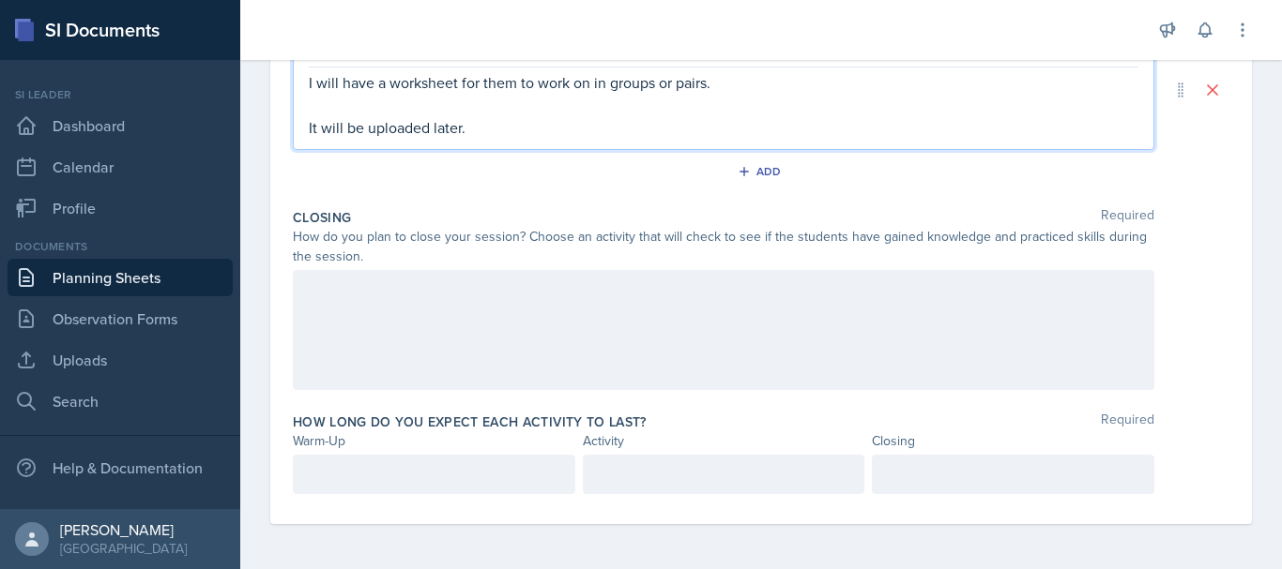
click at [317, 308] on div at bounding box center [723, 330] width 861 height 120
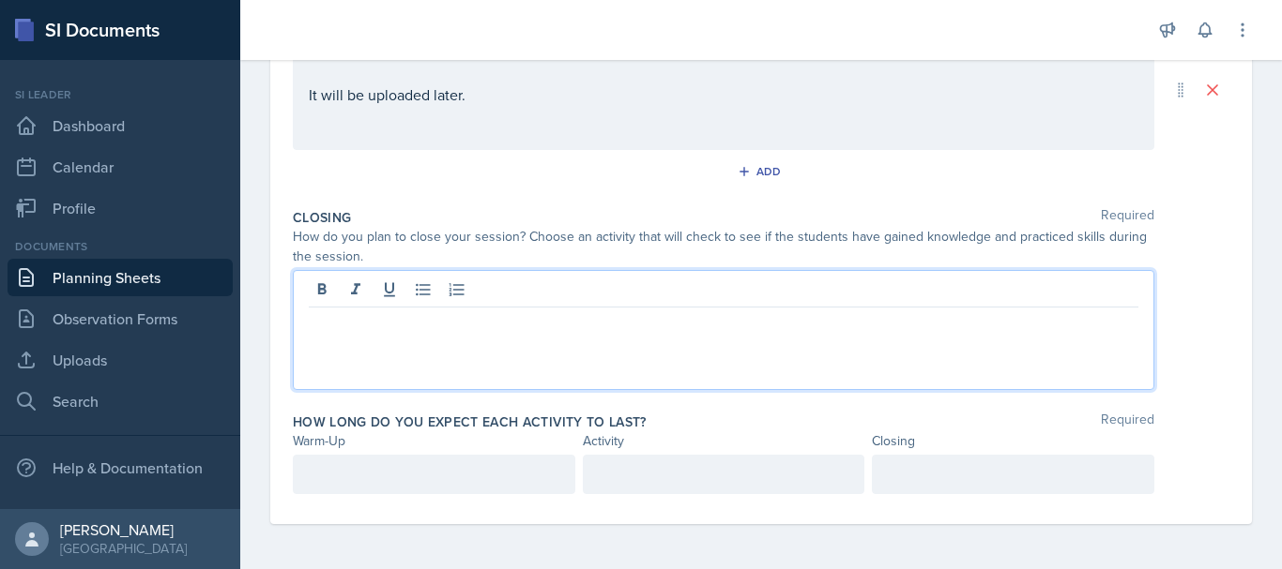
scroll to position [472, 0]
click at [415, 326] on p "I will ask them if there is one thing that they better" at bounding box center [723, 322] width 829 height 23
click at [487, 325] on p "I will ask them what is there is one thing that they better" at bounding box center [723, 322] width 829 height 23
click at [666, 316] on p "I will ask them what is is one thing that they better" at bounding box center [723, 322] width 829 height 23
click at [510, 478] on div at bounding box center [434, 474] width 282 height 39
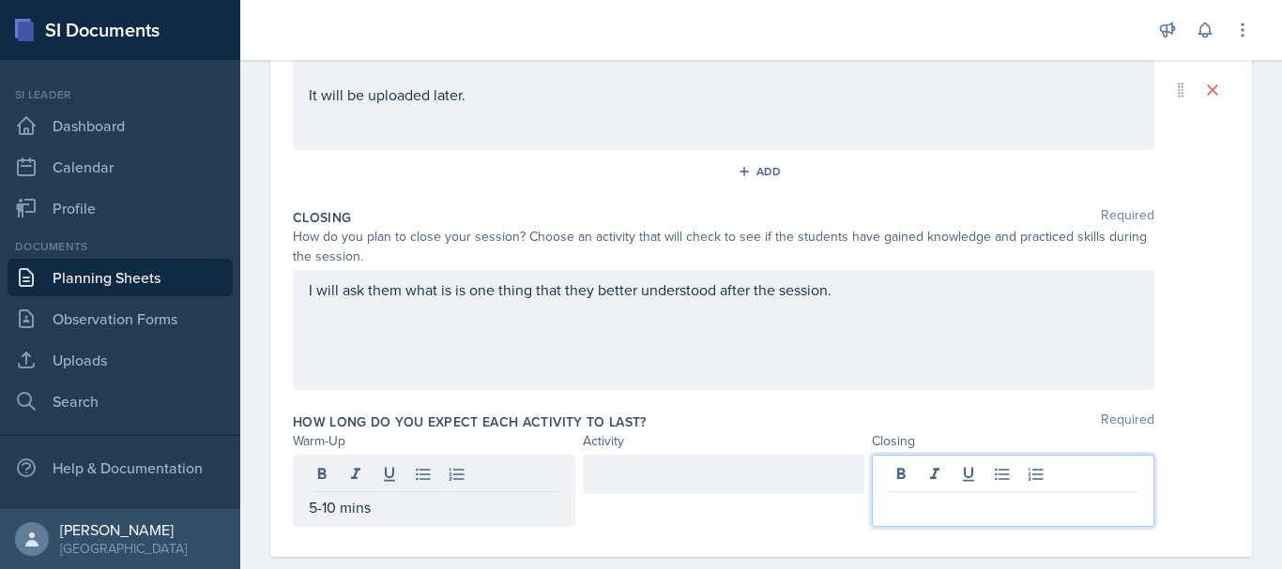
click at [958, 469] on div at bounding box center [1013, 491] width 282 height 72
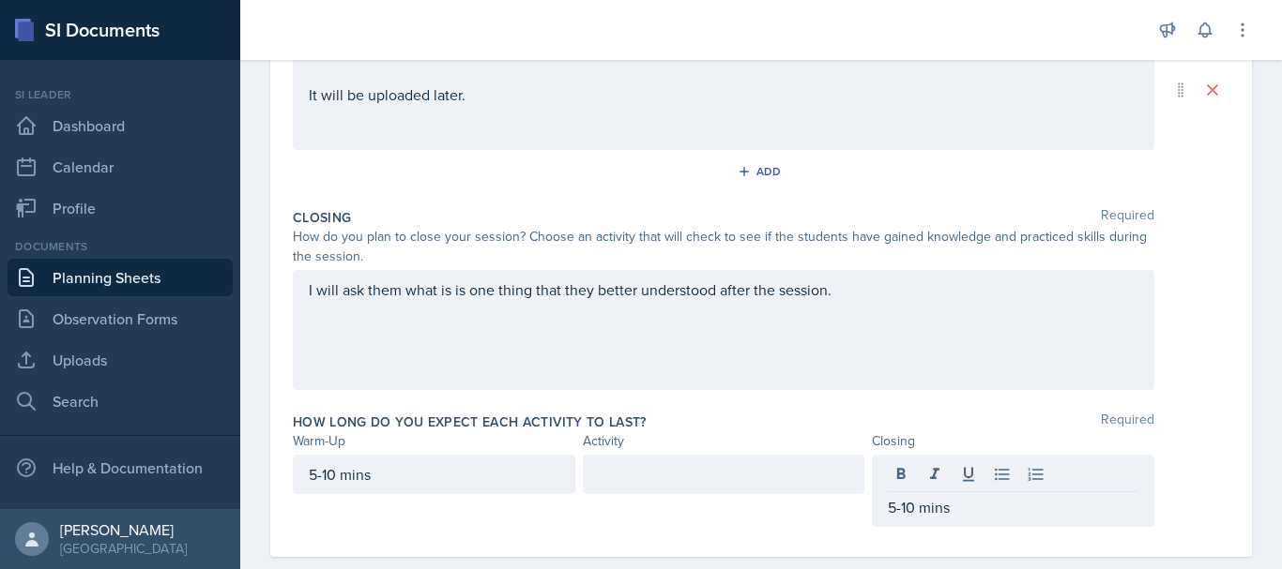
click at [717, 488] on div at bounding box center [724, 474] width 282 height 39
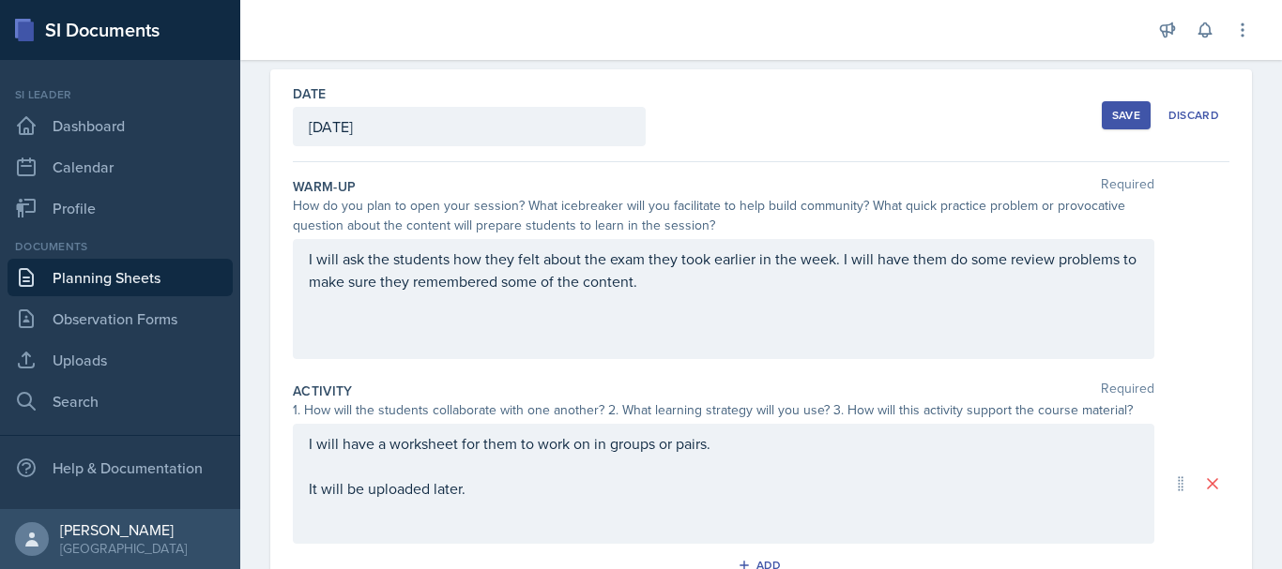
scroll to position [0, 0]
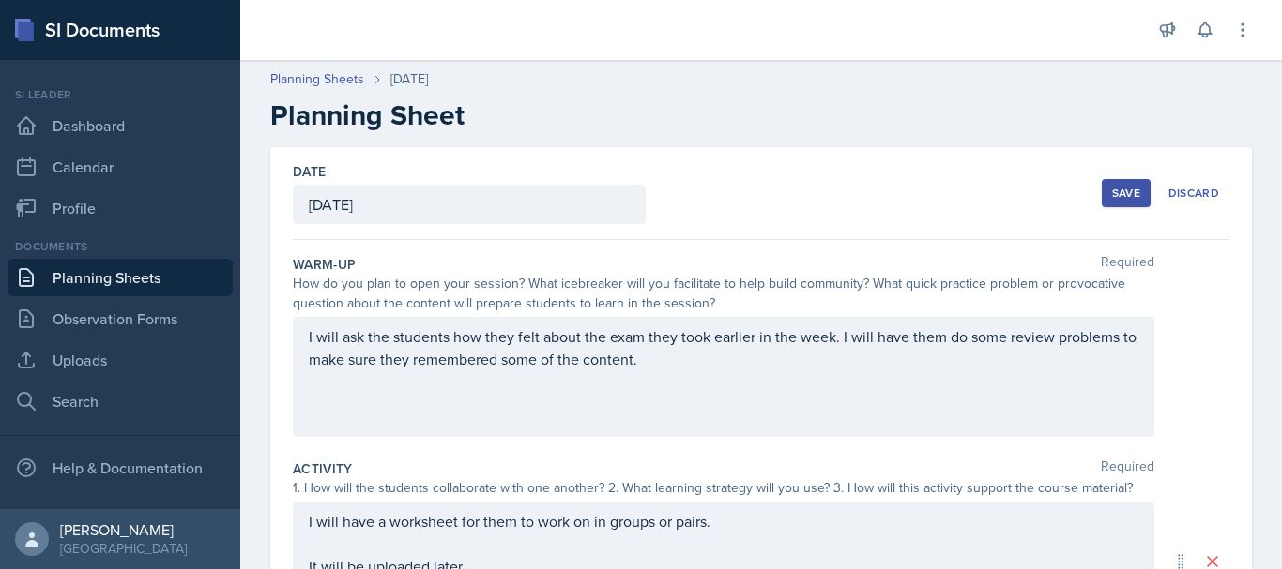
click at [1101, 190] on button "Save" at bounding box center [1125, 193] width 49 height 28
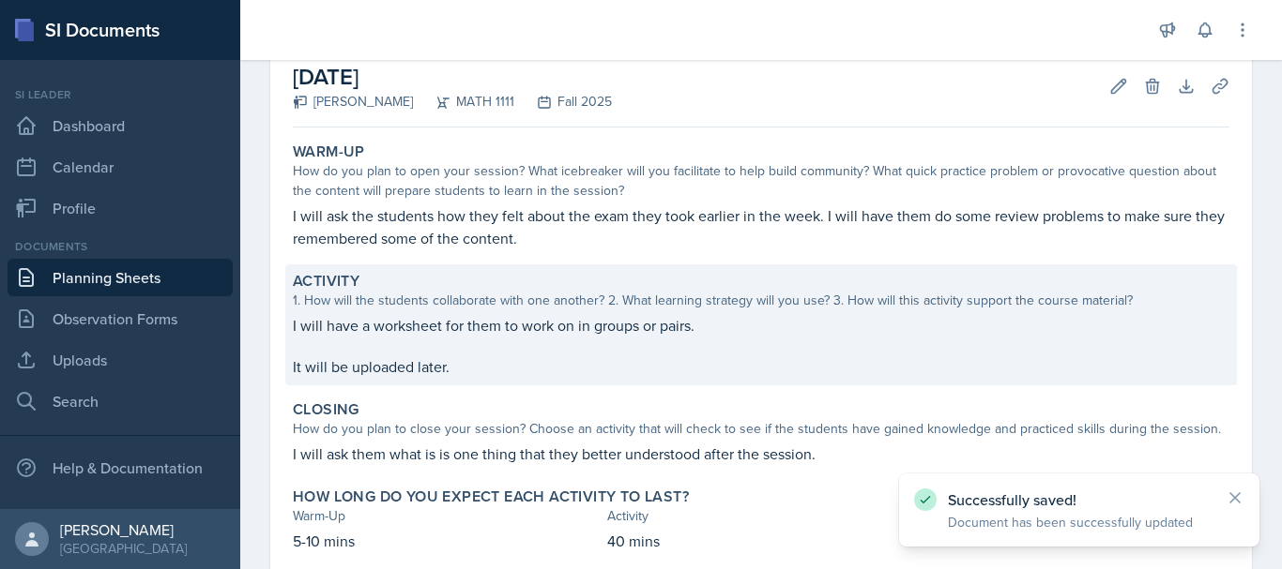
scroll to position [215, 0]
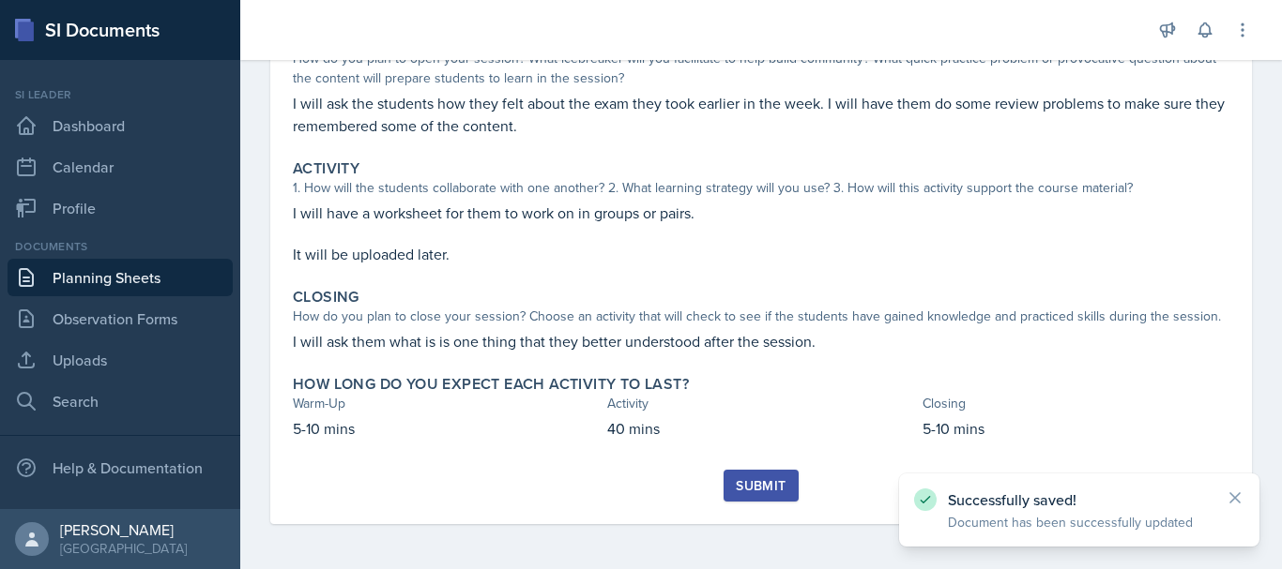
click at [725, 488] on button "Submit" at bounding box center [760, 486] width 74 height 32
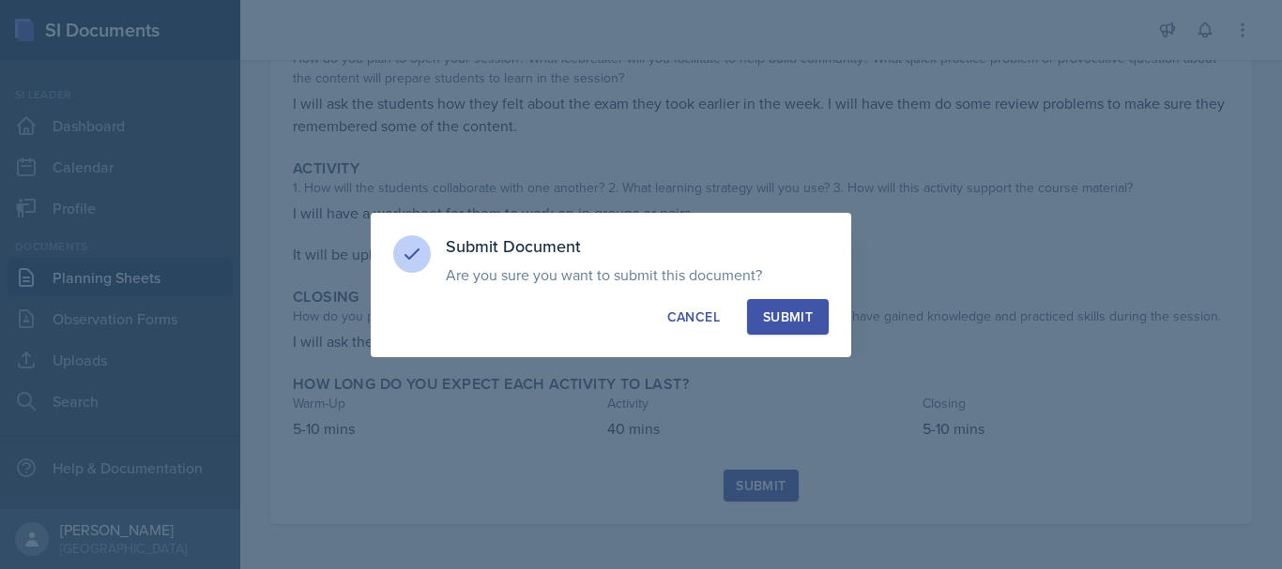
click at [781, 310] on div "Submit" at bounding box center [788, 317] width 50 height 19
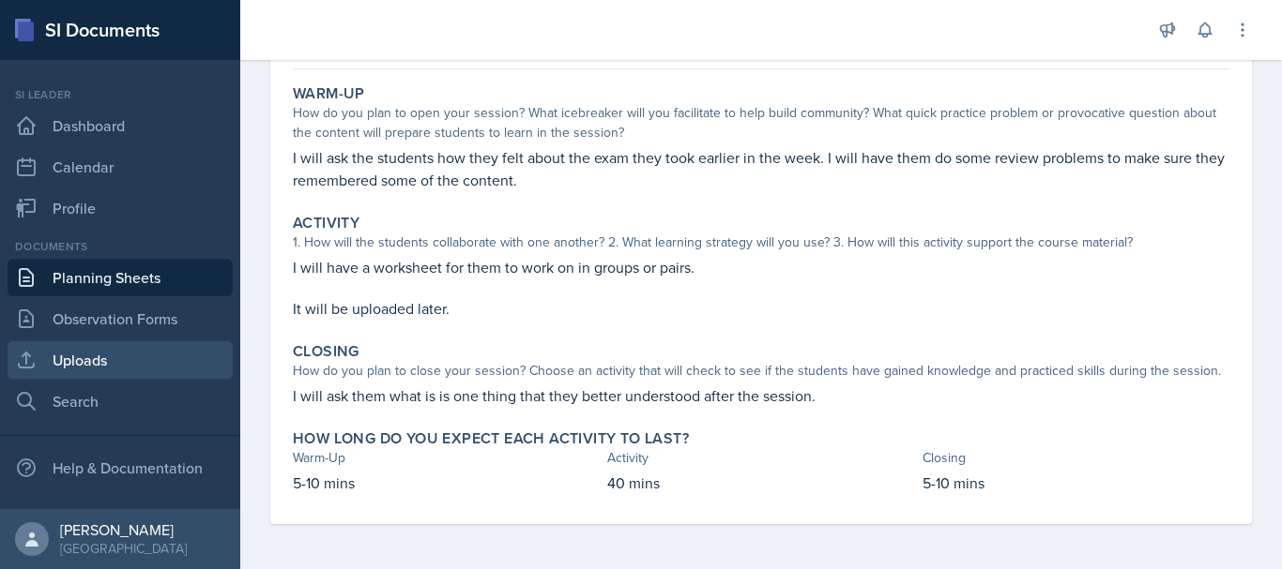
click at [123, 373] on link "Uploads" at bounding box center [120, 361] width 225 height 38
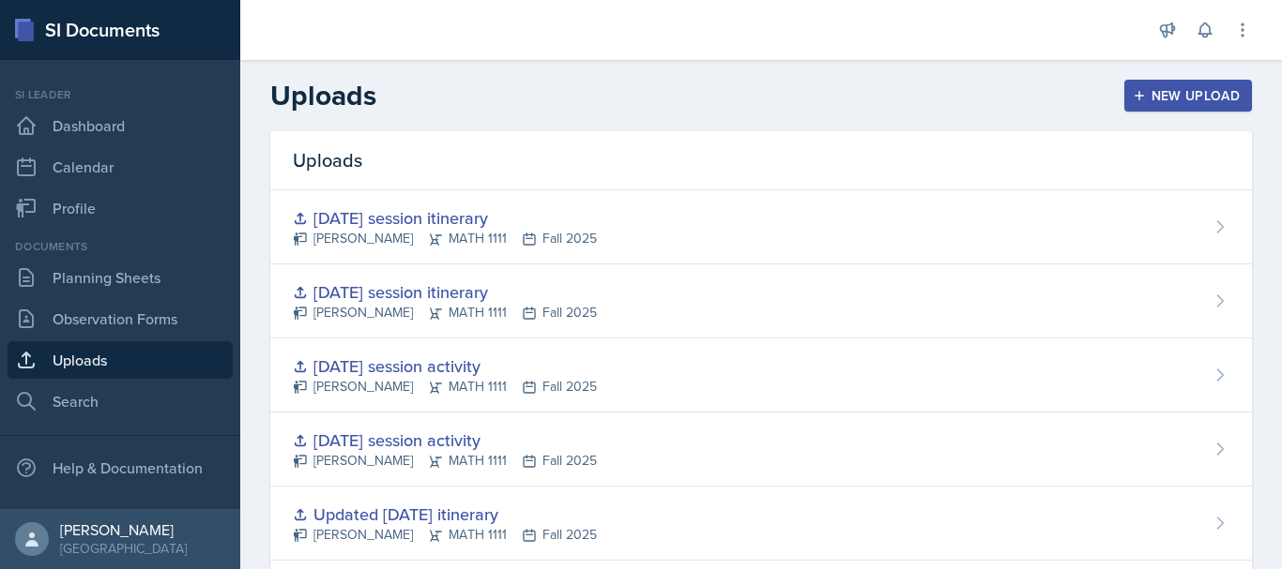
click at [1218, 98] on div "New Upload" at bounding box center [1188, 95] width 104 height 15
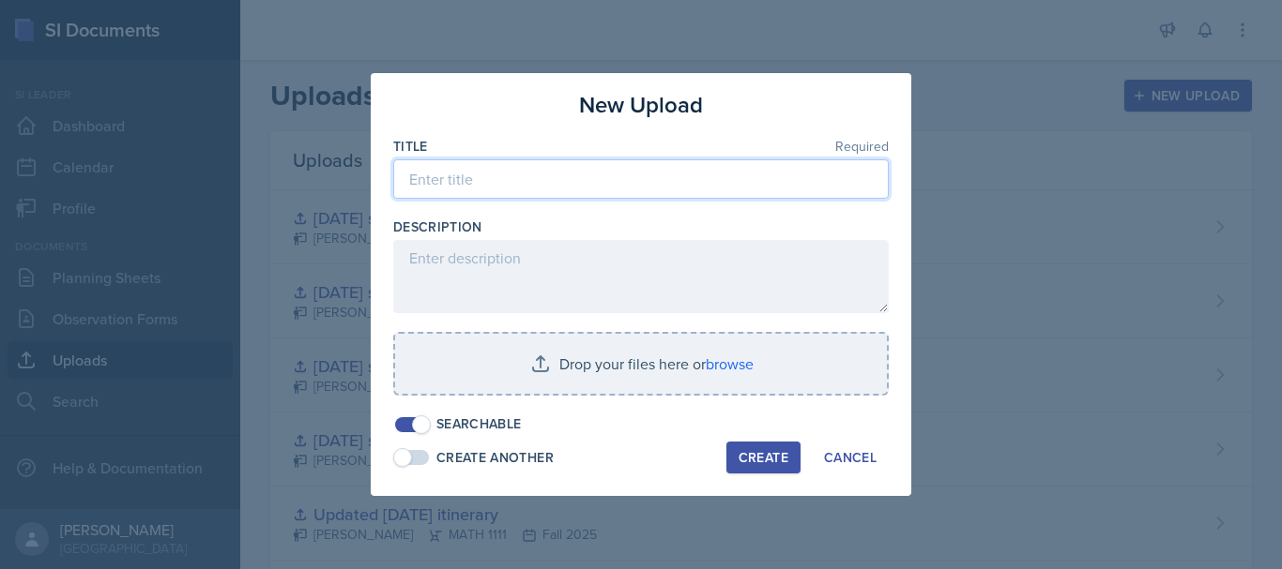
click at [629, 197] on input at bounding box center [640, 178] width 495 height 39
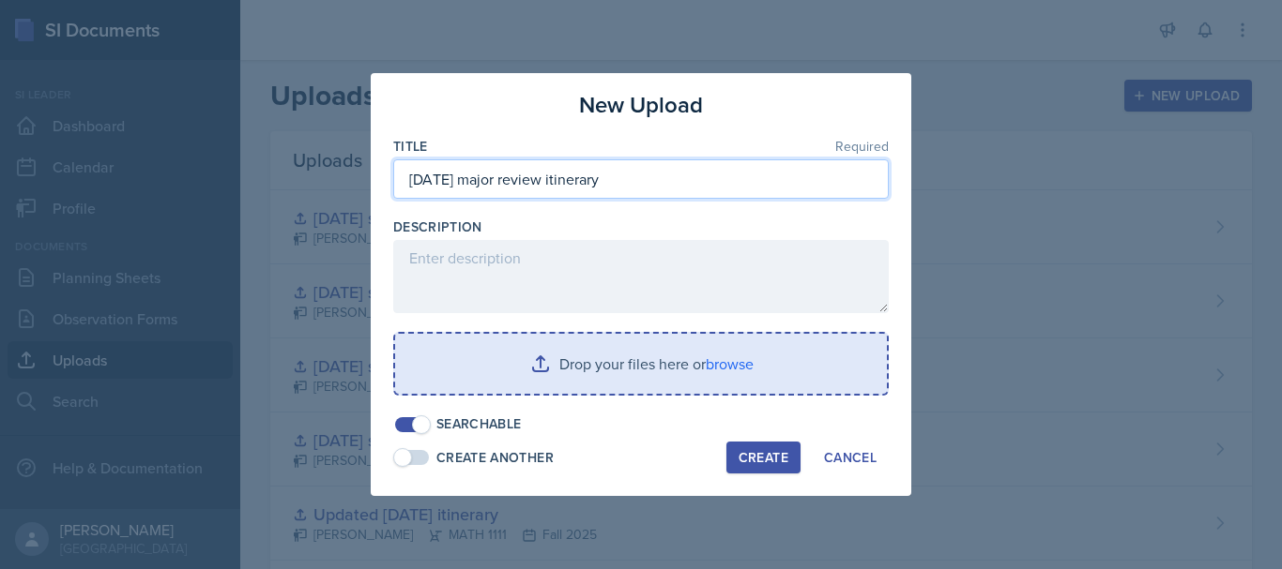
type input "[DATE] major review itinerary"
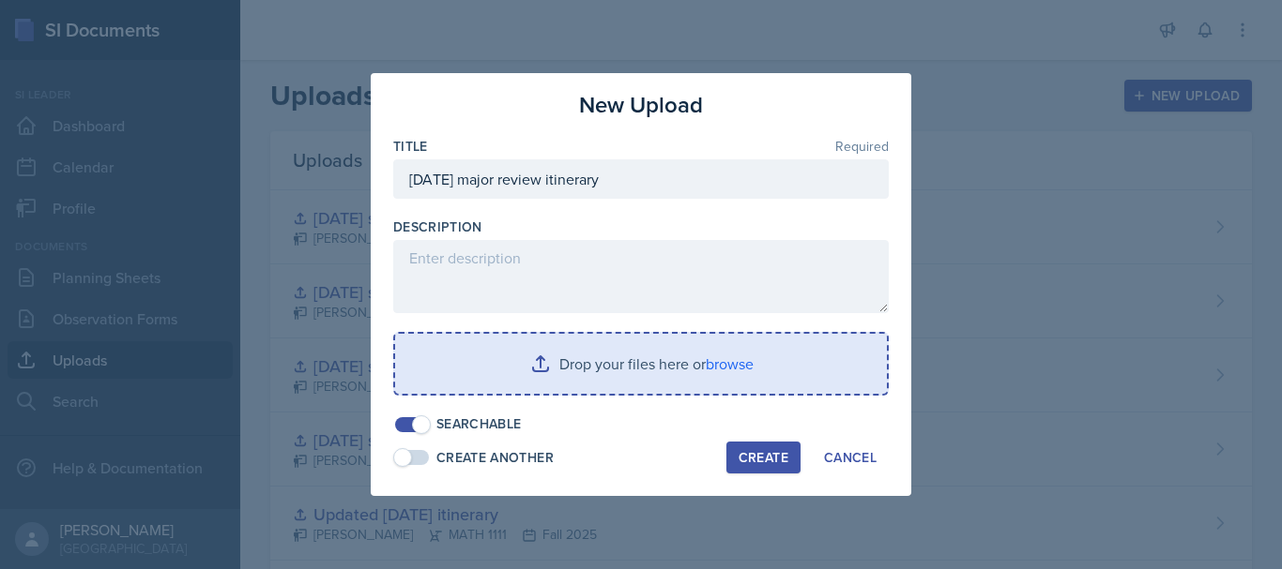
click at [461, 370] on input "file" at bounding box center [641, 364] width 492 height 60
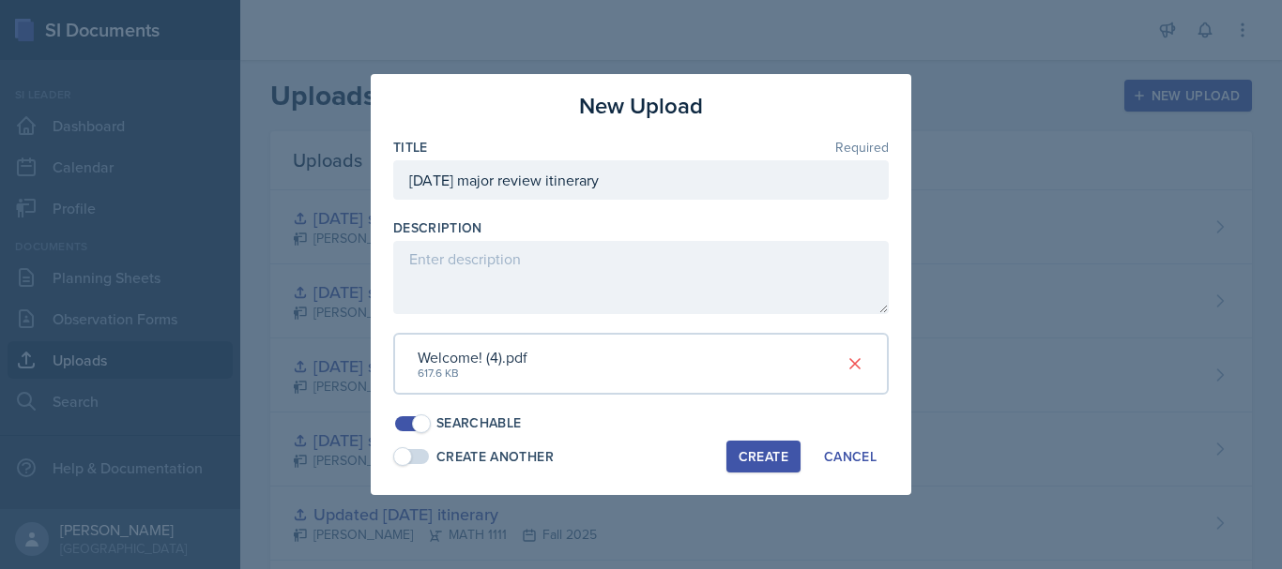
click at [745, 461] on div "Create" at bounding box center [763, 456] width 50 height 15
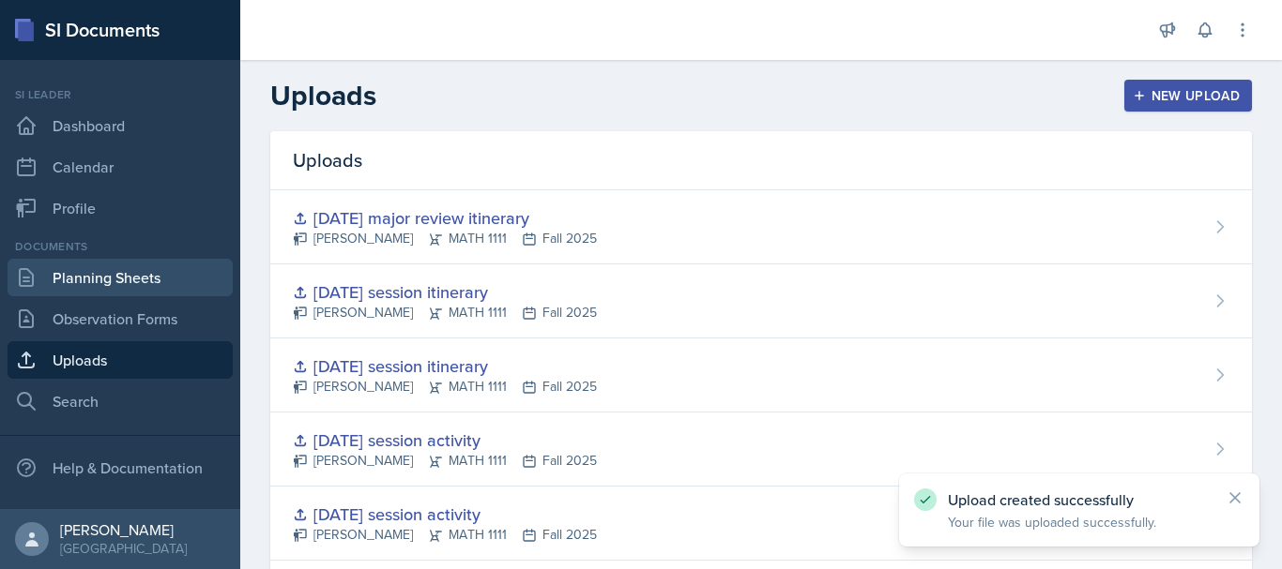
click at [135, 284] on link "Planning Sheets" at bounding box center [120, 278] width 225 height 38
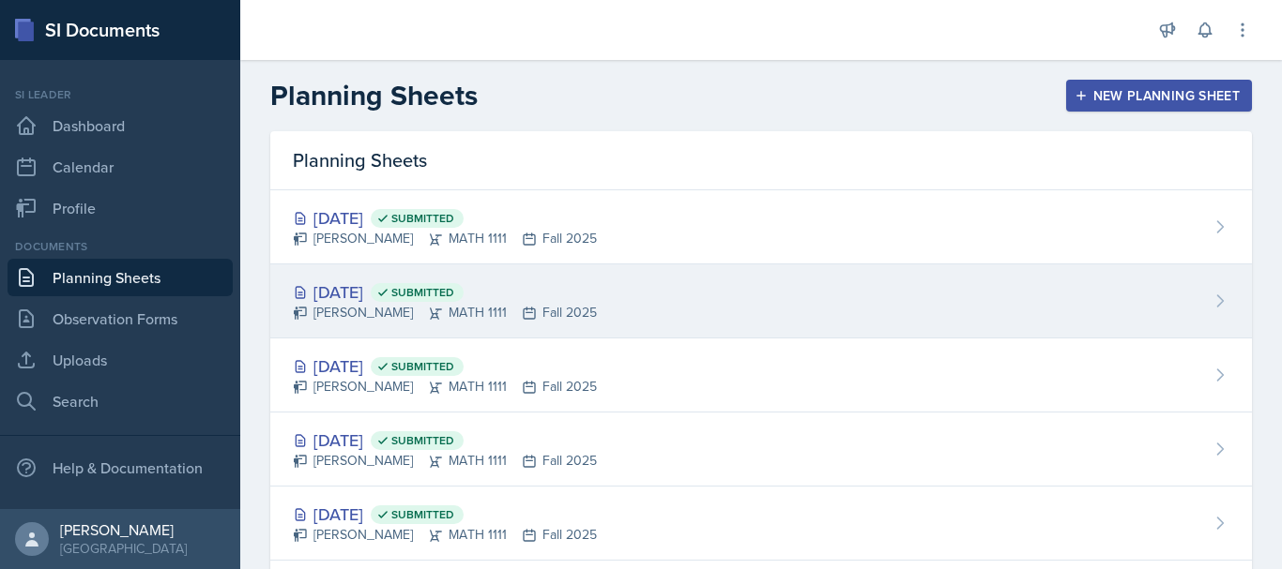
click at [406, 299] on div "[DATE] Submitted" at bounding box center [445, 292] width 304 height 25
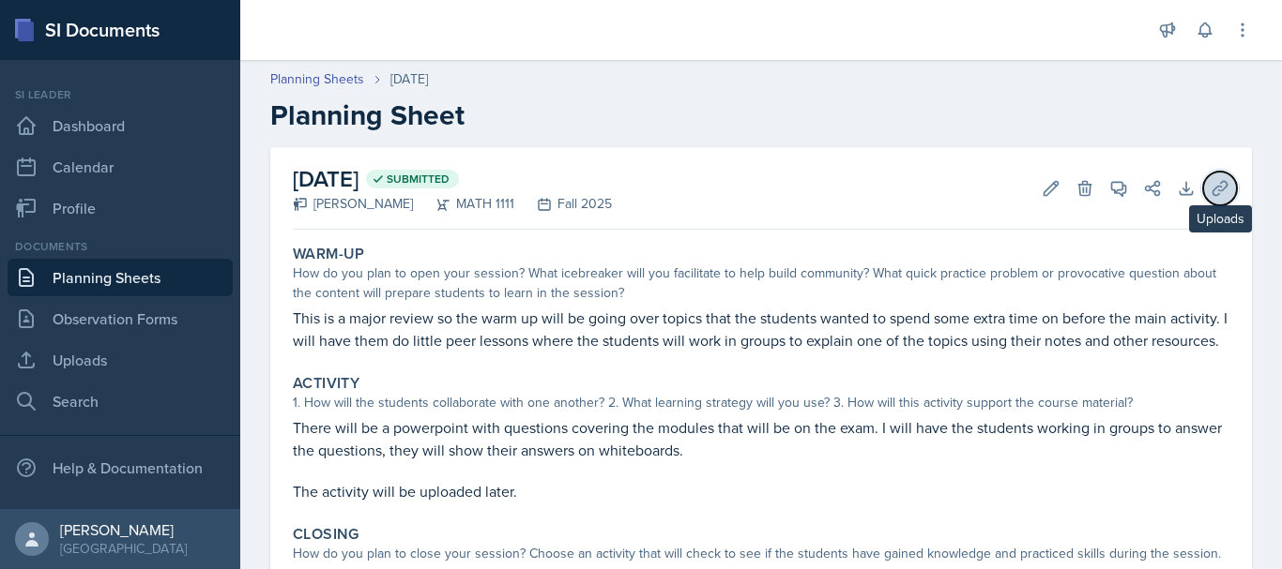
click at [1216, 190] on button "Uploads" at bounding box center [1220, 189] width 34 height 34
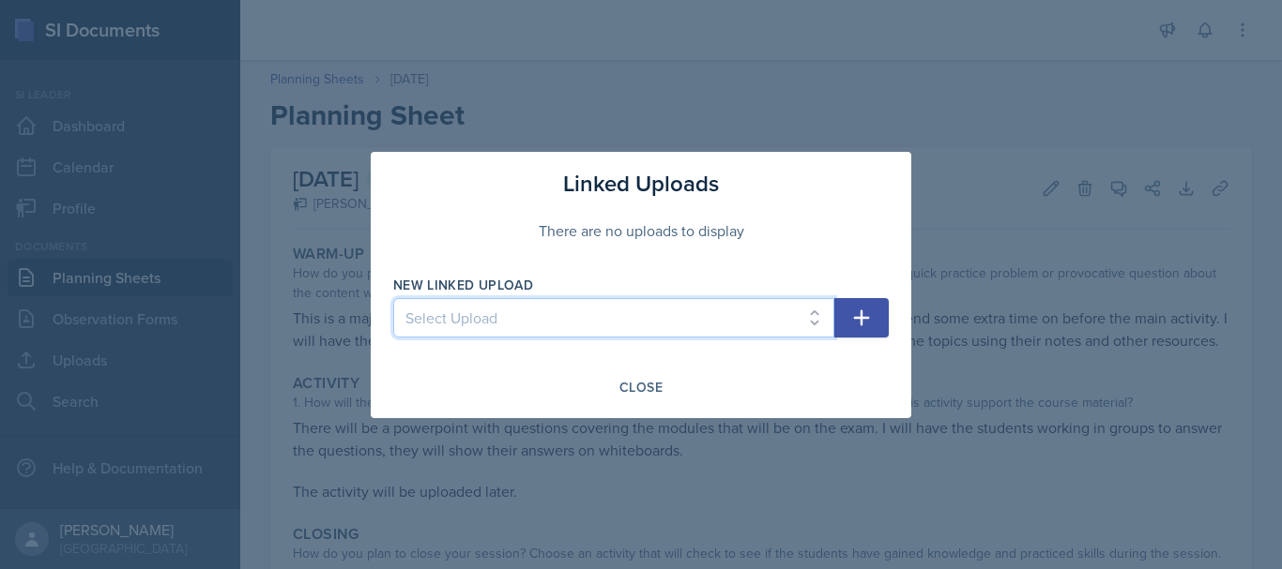
click at [721, 336] on select "Select Upload SI session [DATE] worksheet SI session [DATE] worksheet SI itiner…" at bounding box center [613, 317] width 441 height 39
click at [677, 327] on select "Select Upload SI session [DATE] worksheet SI session [DATE] worksheet SI itiner…" at bounding box center [613, 317] width 441 height 39
select select "84a6f418-3e36-4224-856b-b51f2135d9c6"
click at [393, 298] on select "Select Upload SI session [DATE] worksheet SI session [DATE] worksheet SI itiner…" at bounding box center [613, 317] width 441 height 39
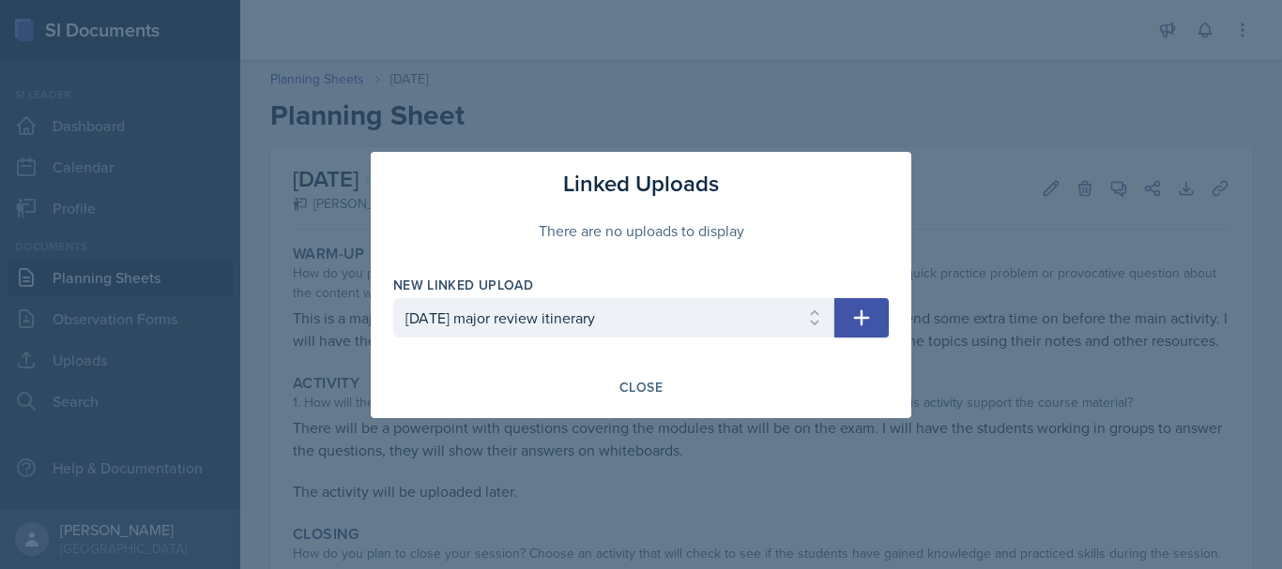
click at [870, 324] on icon "button" at bounding box center [861, 318] width 23 height 23
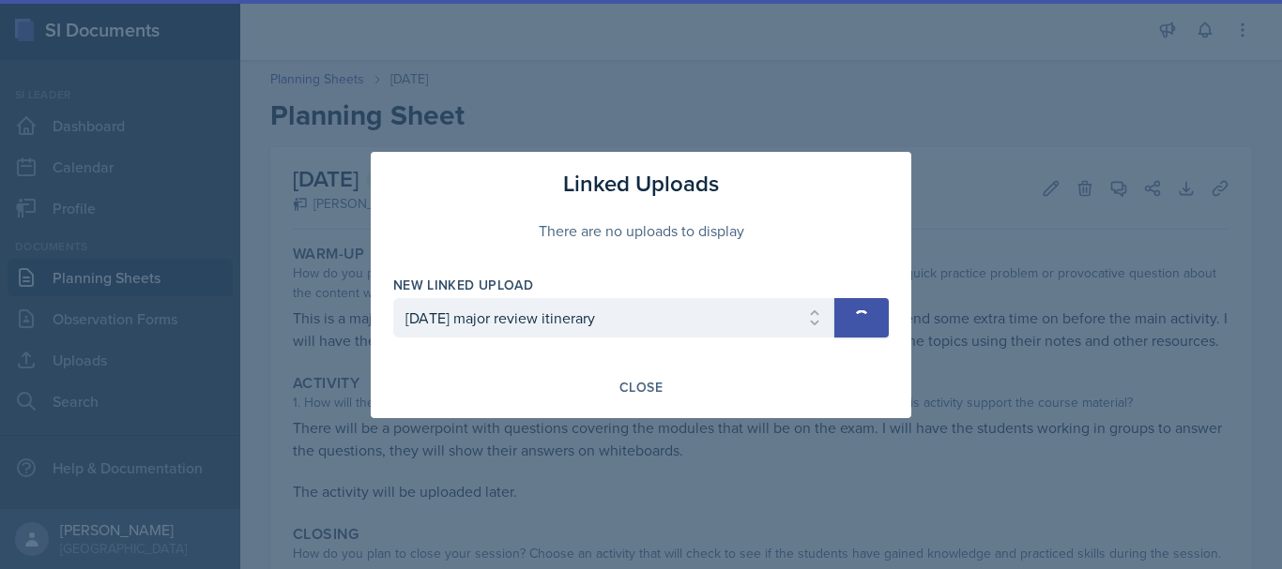
select select
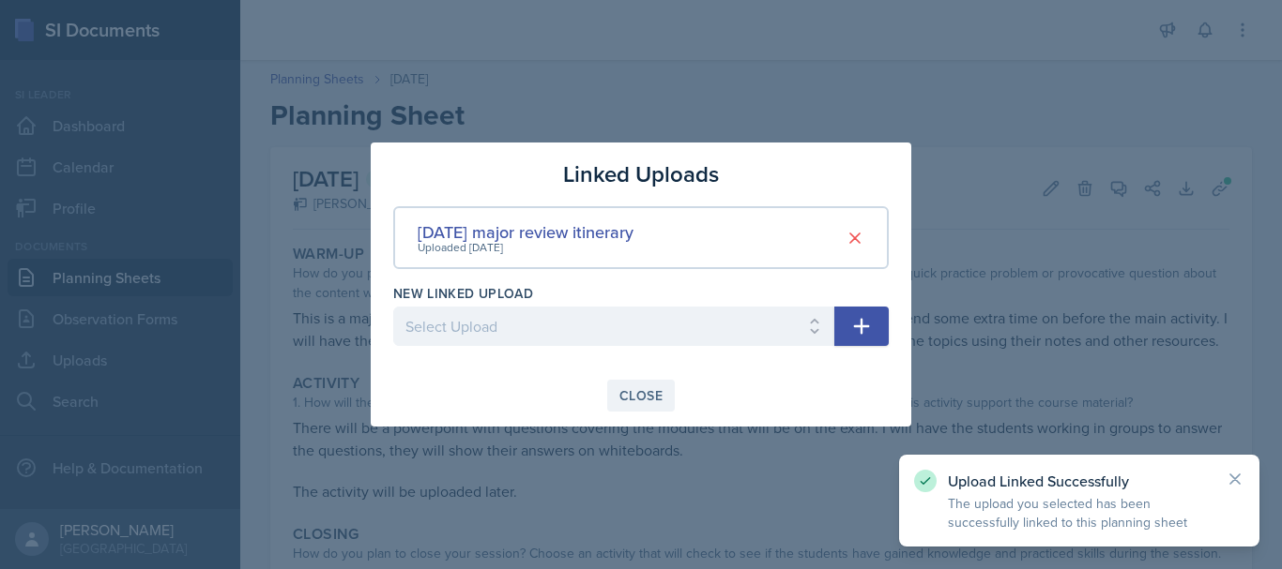
click at [637, 406] on button "Close" at bounding box center [641, 396] width 68 height 32
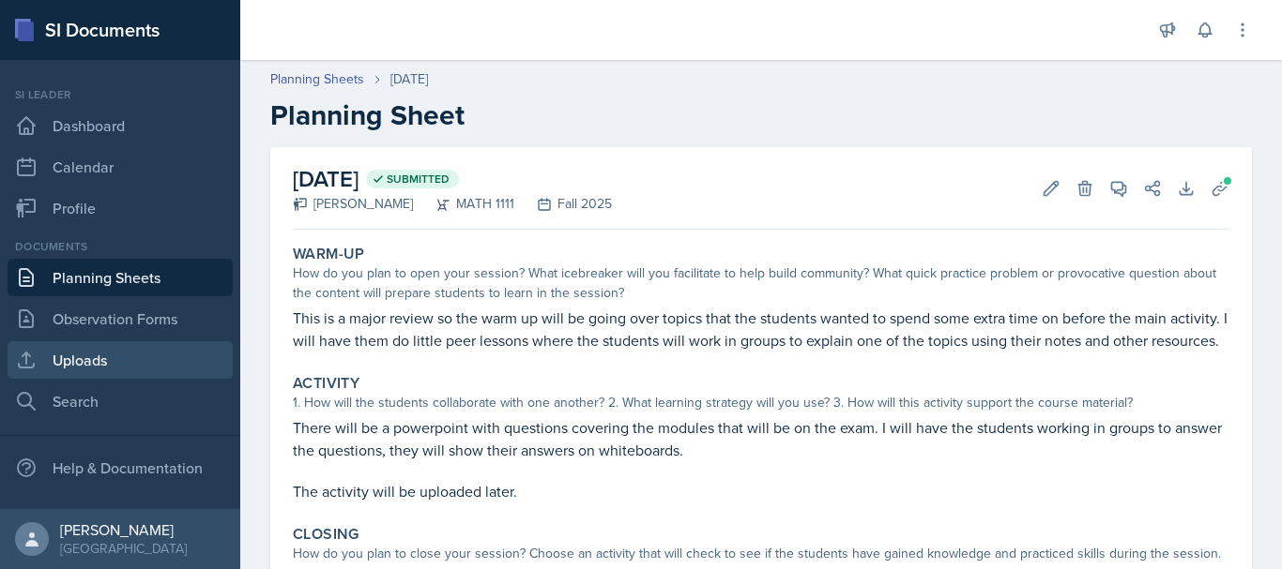
click at [117, 360] on link "Uploads" at bounding box center [120, 361] width 225 height 38
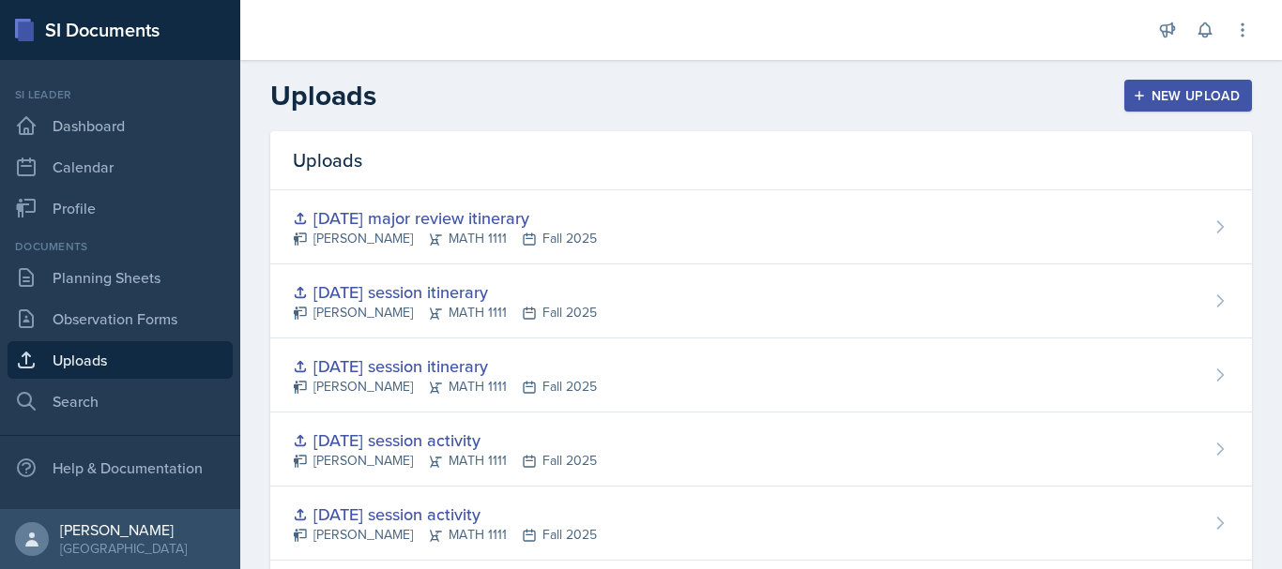
click at [1167, 99] on div "New Upload" at bounding box center [1188, 95] width 104 height 15
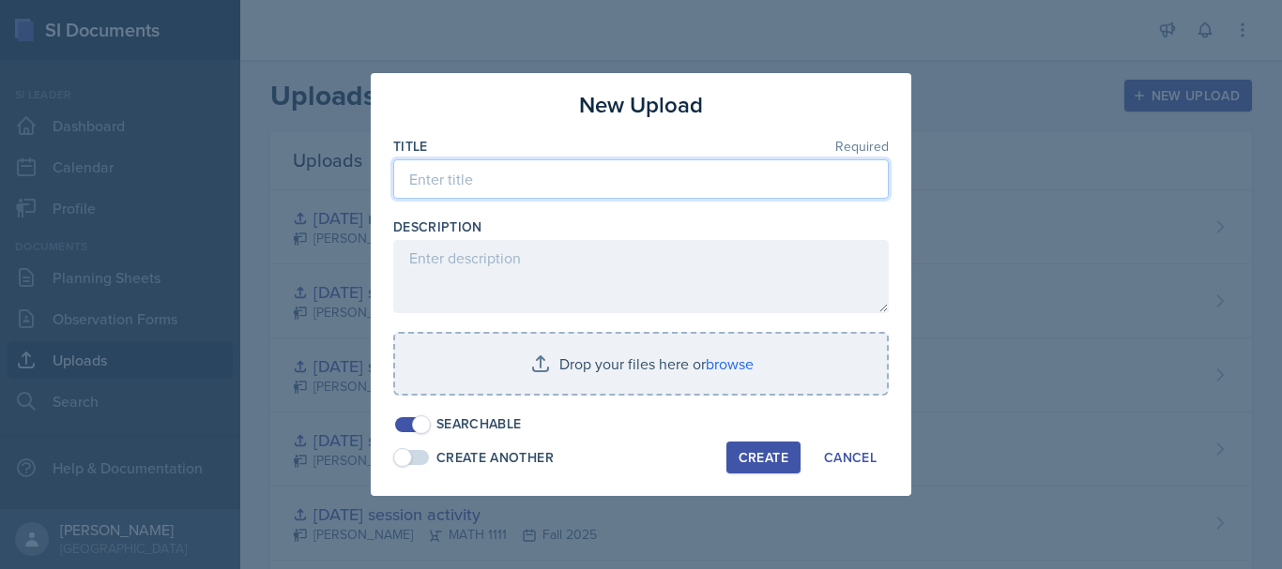
click at [692, 167] on input at bounding box center [640, 178] width 495 height 39
type input "[DATE] session itinerary"
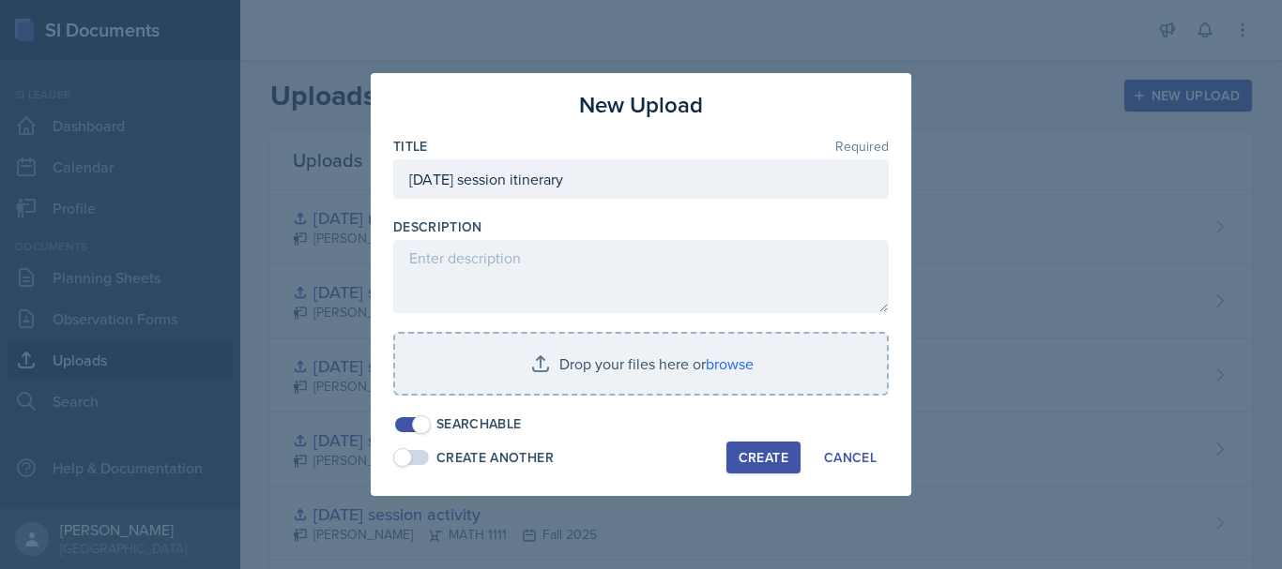
click at [760, 448] on button "Create" at bounding box center [763, 458] width 74 height 32
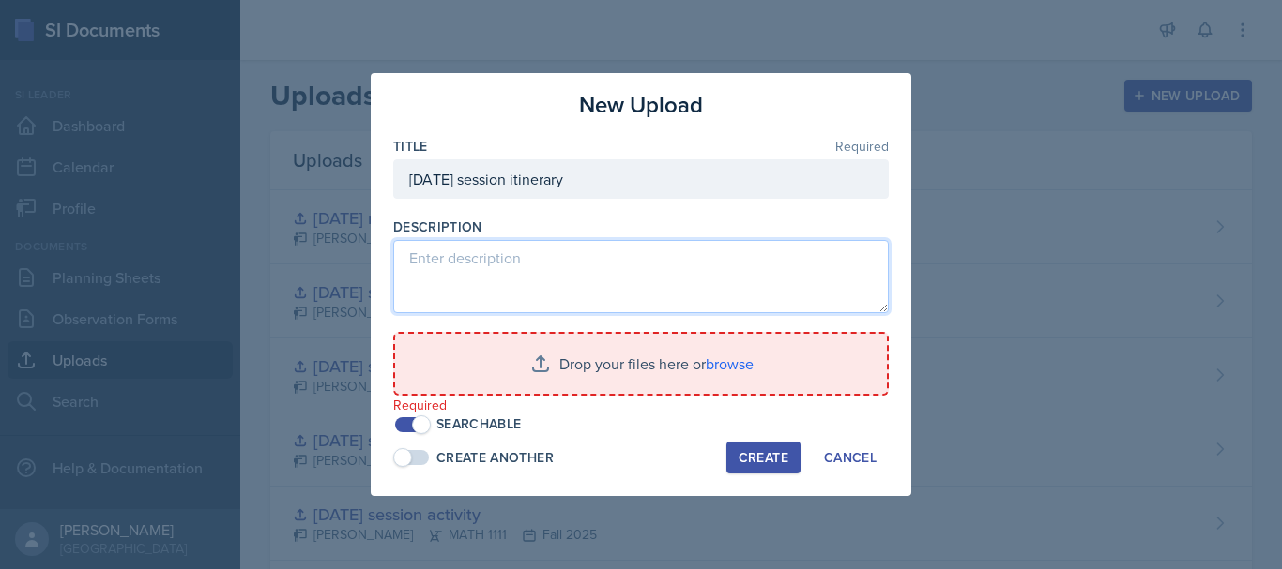
click at [691, 269] on textarea at bounding box center [640, 276] width 495 height 73
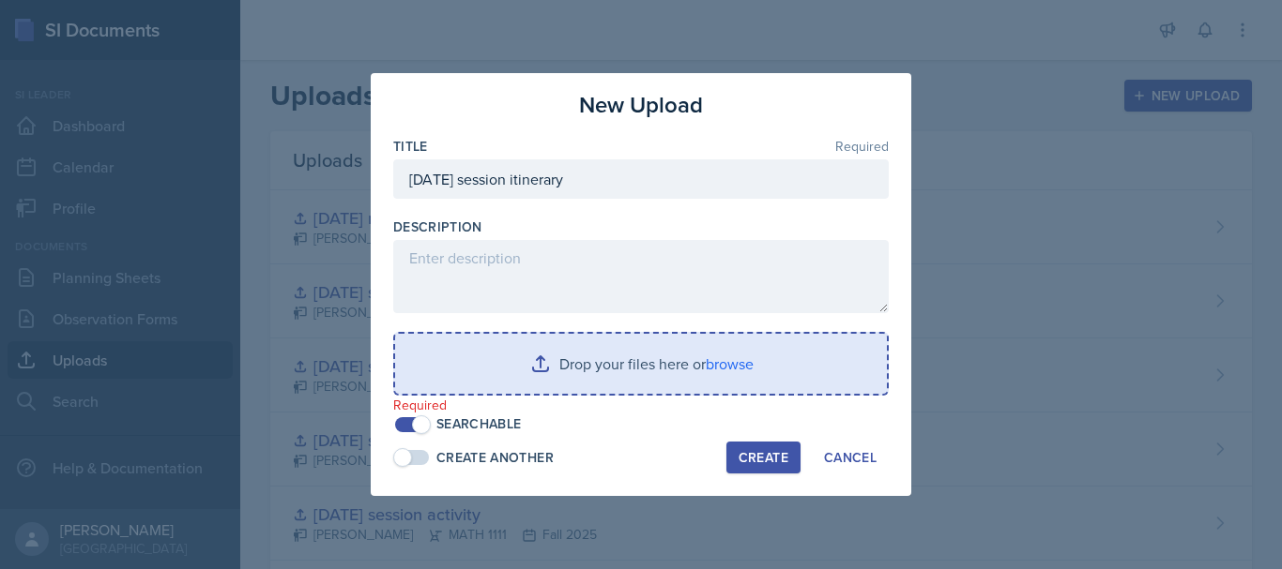
click at [562, 354] on input "file" at bounding box center [641, 364] width 492 height 60
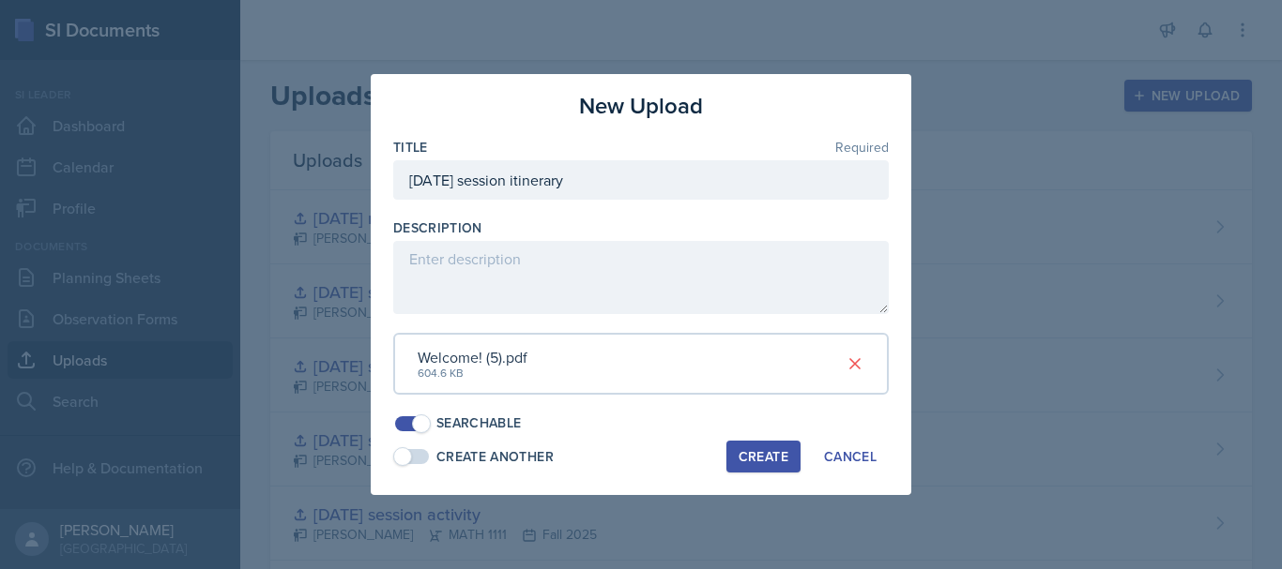
click at [757, 462] on div "Create" at bounding box center [763, 456] width 50 height 15
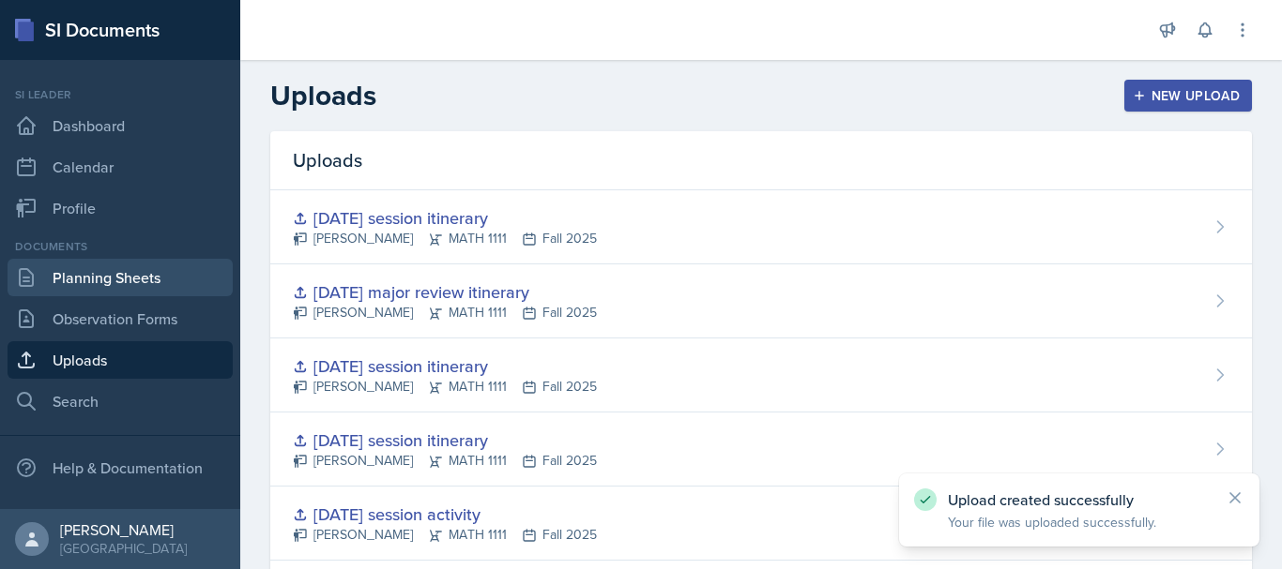
click at [139, 291] on link "Planning Sheets" at bounding box center [120, 278] width 225 height 38
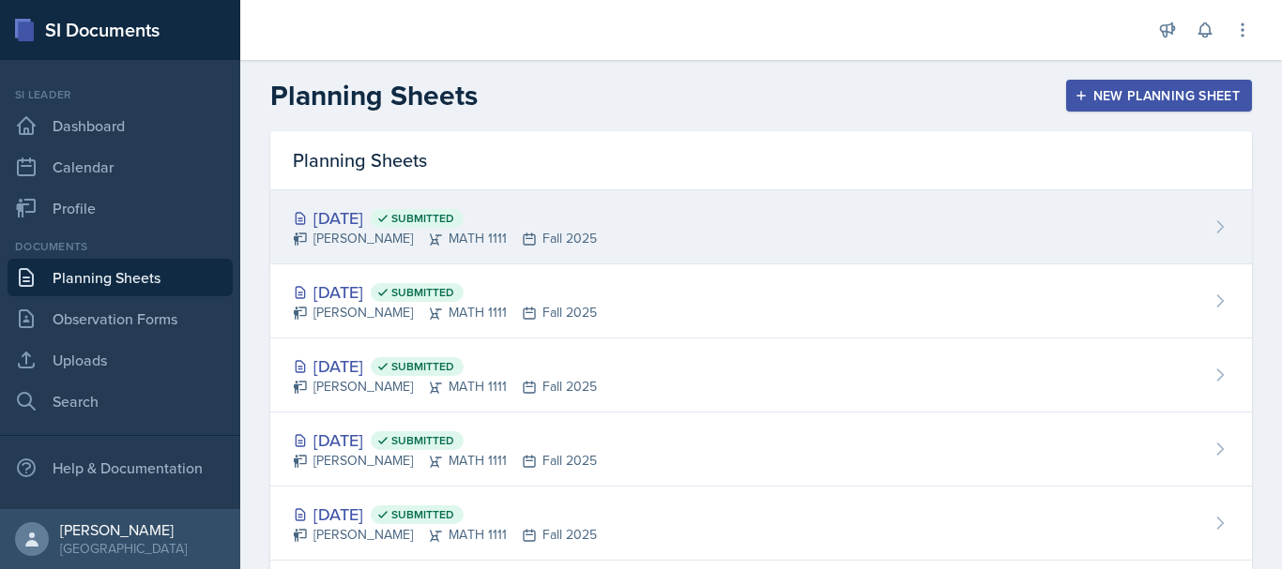
click at [417, 209] on div "[DATE] Submitted" at bounding box center [445, 217] width 304 height 25
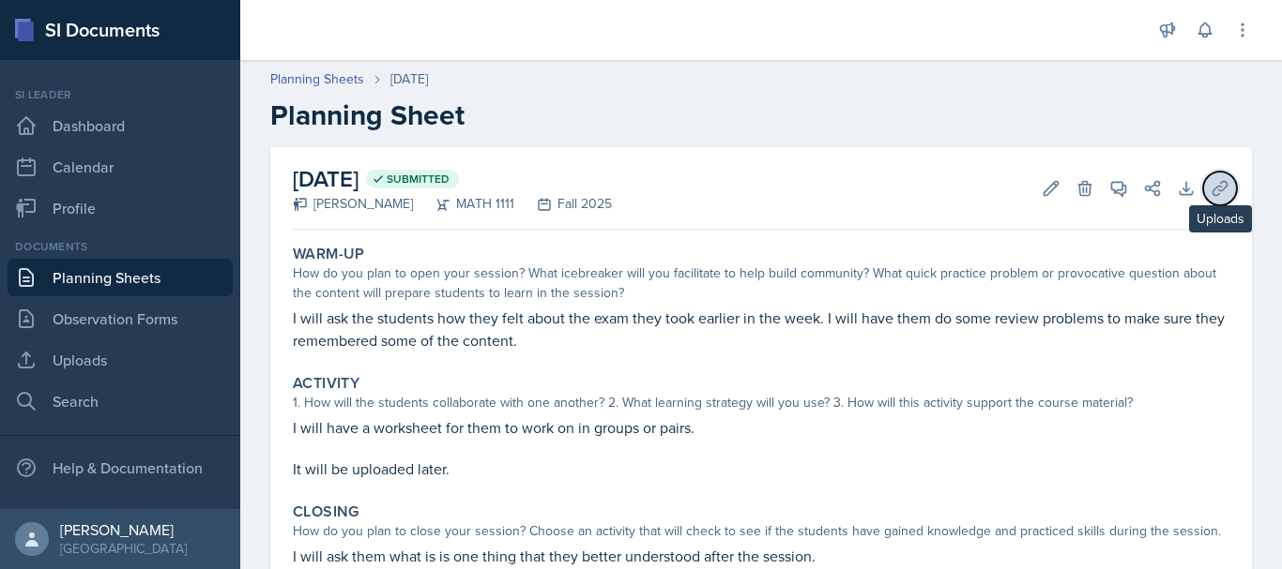
click at [1210, 183] on icon at bounding box center [1219, 188] width 19 height 19
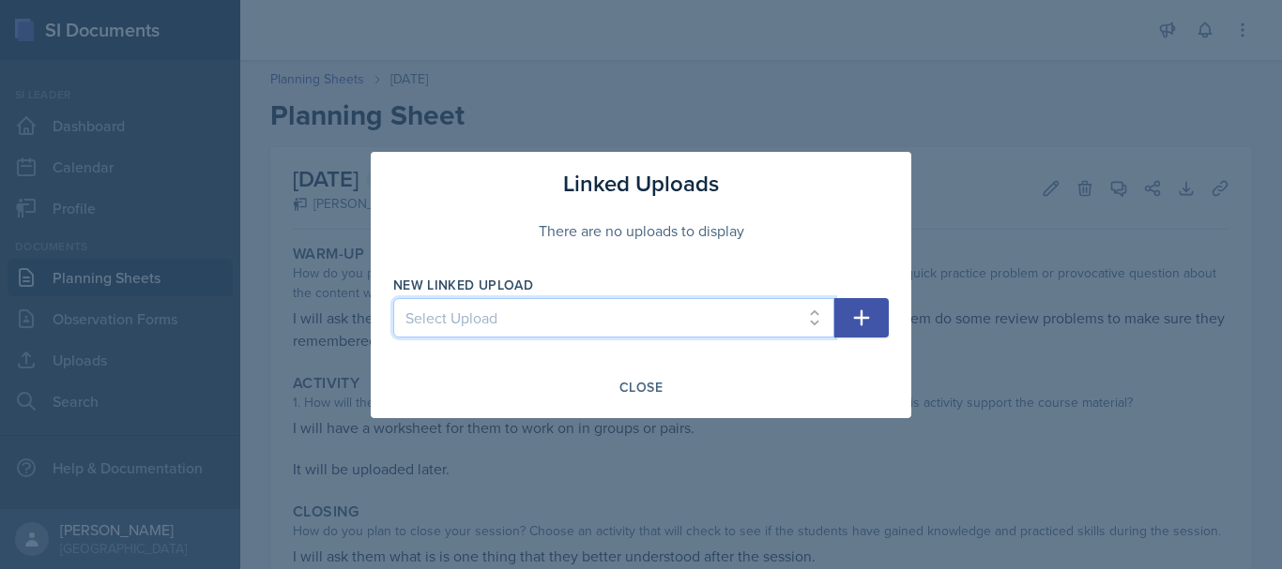
click at [703, 321] on select "Select Upload SI session [DATE] worksheet SI session [DATE] worksheet SI itiner…" at bounding box center [613, 317] width 441 height 39
select select "a0a1dcc8-7294-4d18-a6eb-bb084e5f517d"
click at [393, 298] on select "Select Upload SI session [DATE] worksheet SI session [DATE] worksheet SI itiner…" at bounding box center [613, 317] width 441 height 39
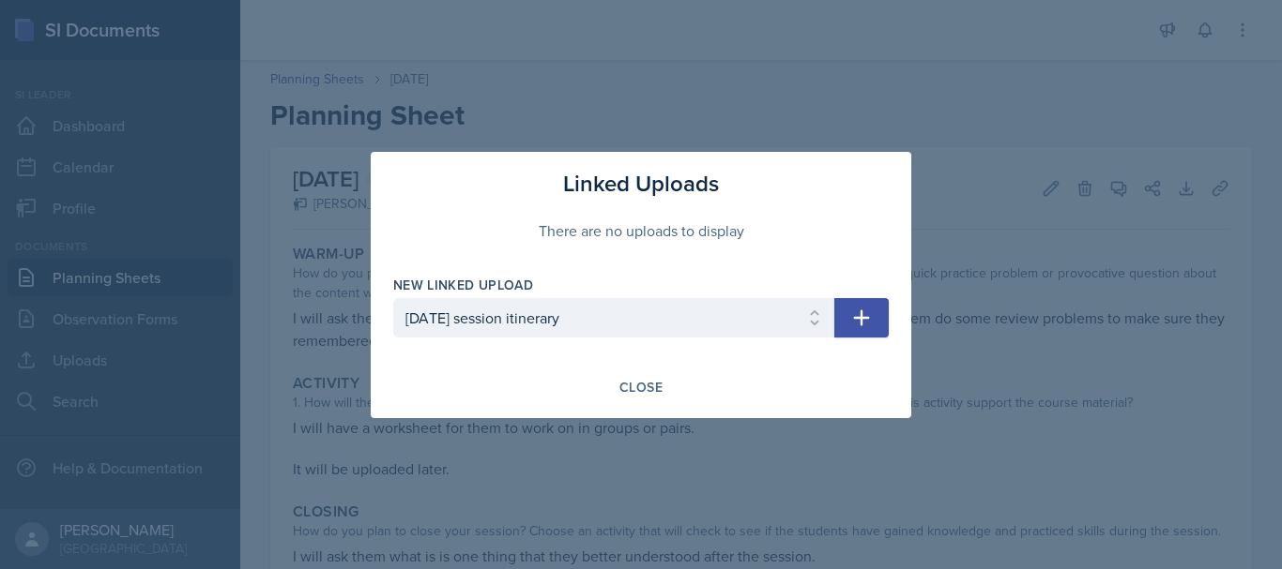
click at [860, 314] on icon "button" at bounding box center [862, 318] width 16 height 16
select select
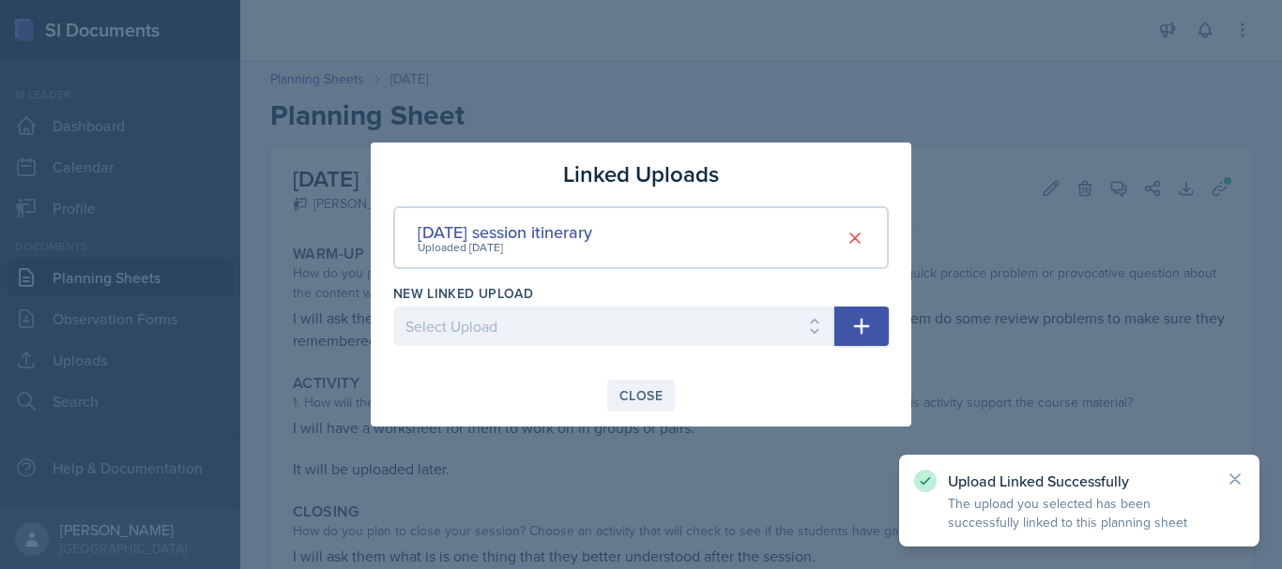
click at [652, 394] on div "Close" at bounding box center [640, 395] width 43 height 15
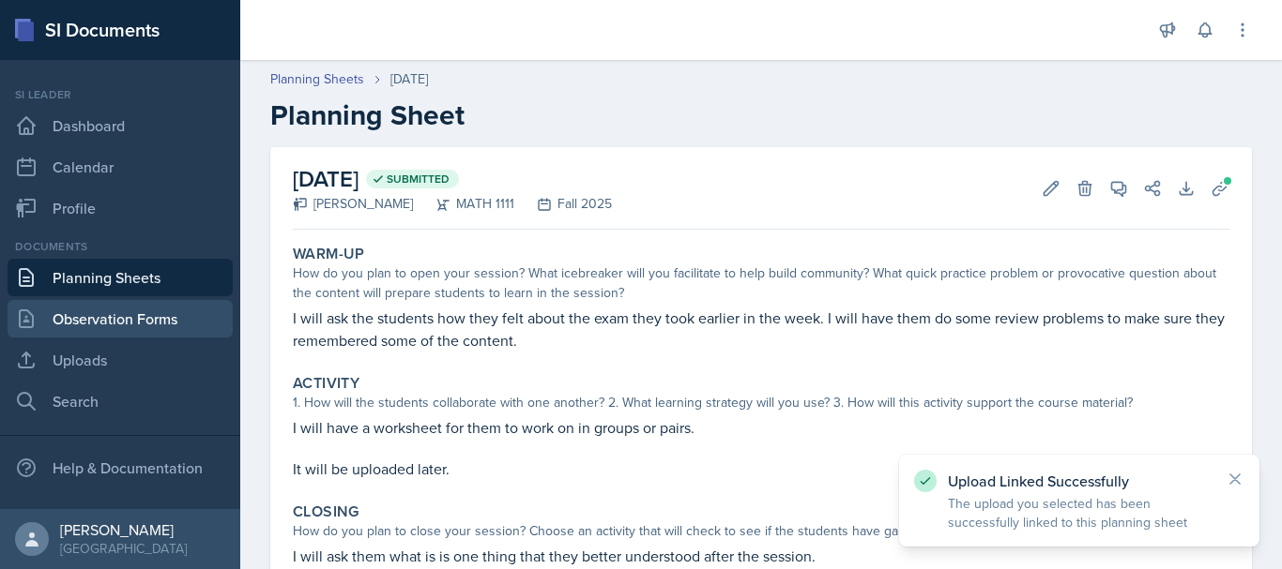
click at [103, 321] on link "Observation Forms" at bounding box center [120, 319] width 225 height 38
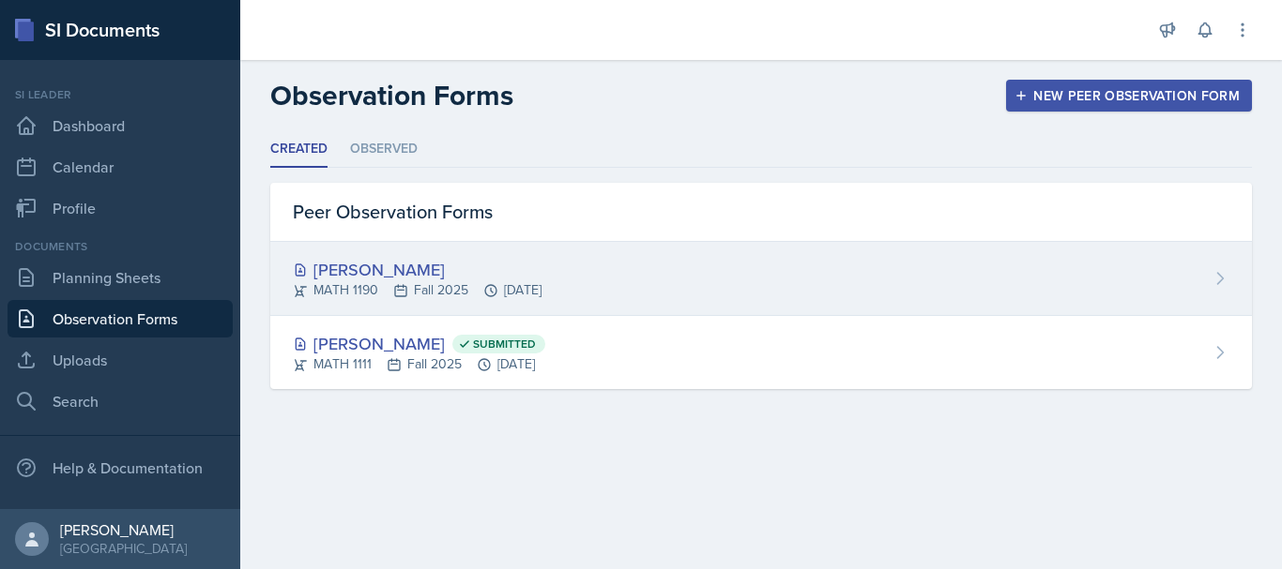
click at [406, 276] on div "[PERSON_NAME]" at bounding box center [417, 269] width 249 height 25
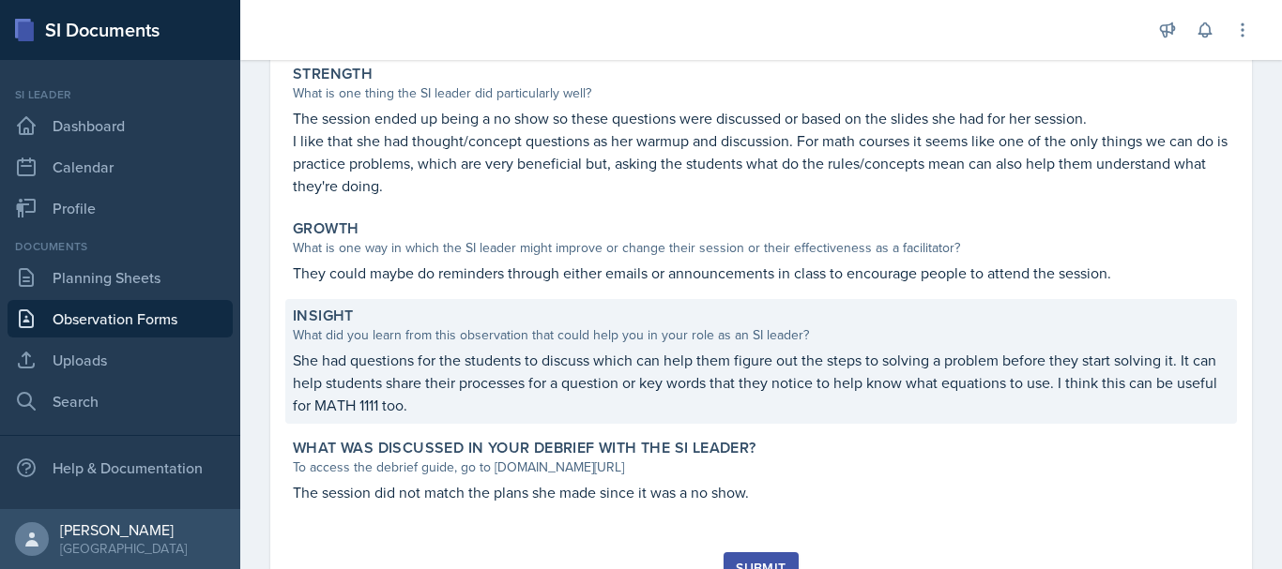
scroll to position [425, 0]
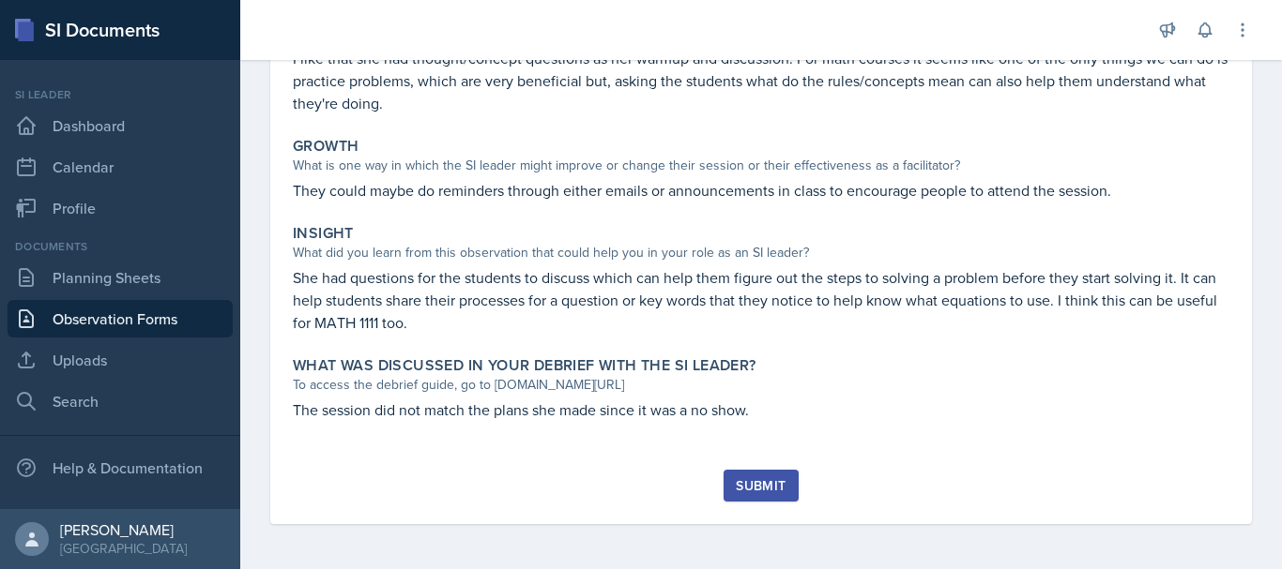
click at [762, 490] on div "Submit" at bounding box center [761, 485] width 50 height 15
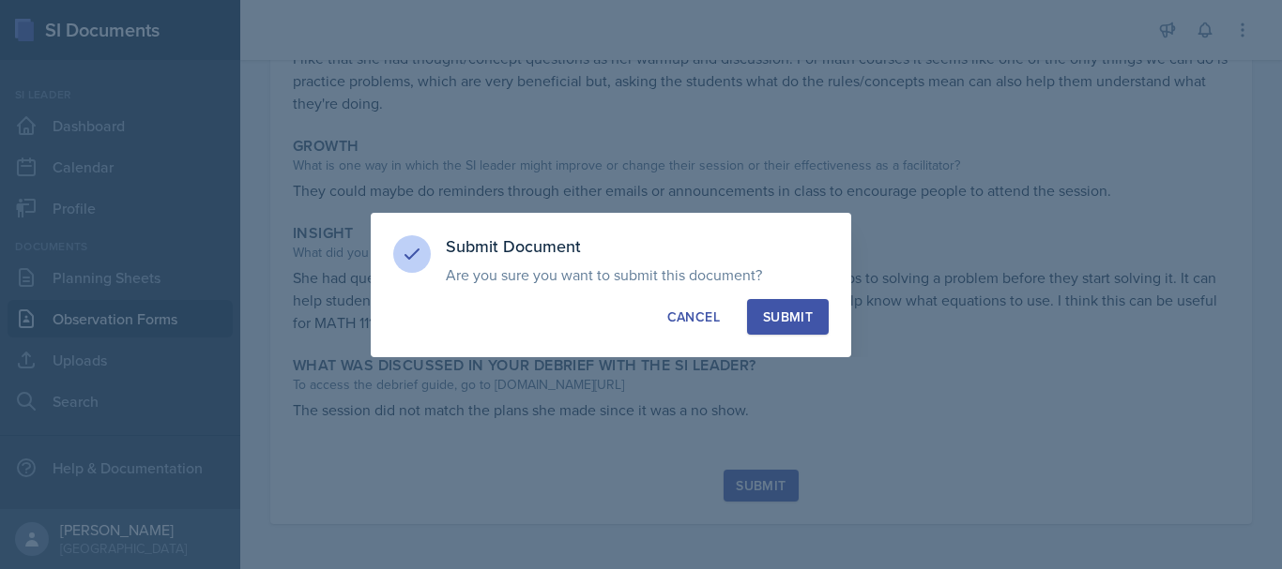
click at [956, 244] on div at bounding box center [641, 284] width 1282 height 569
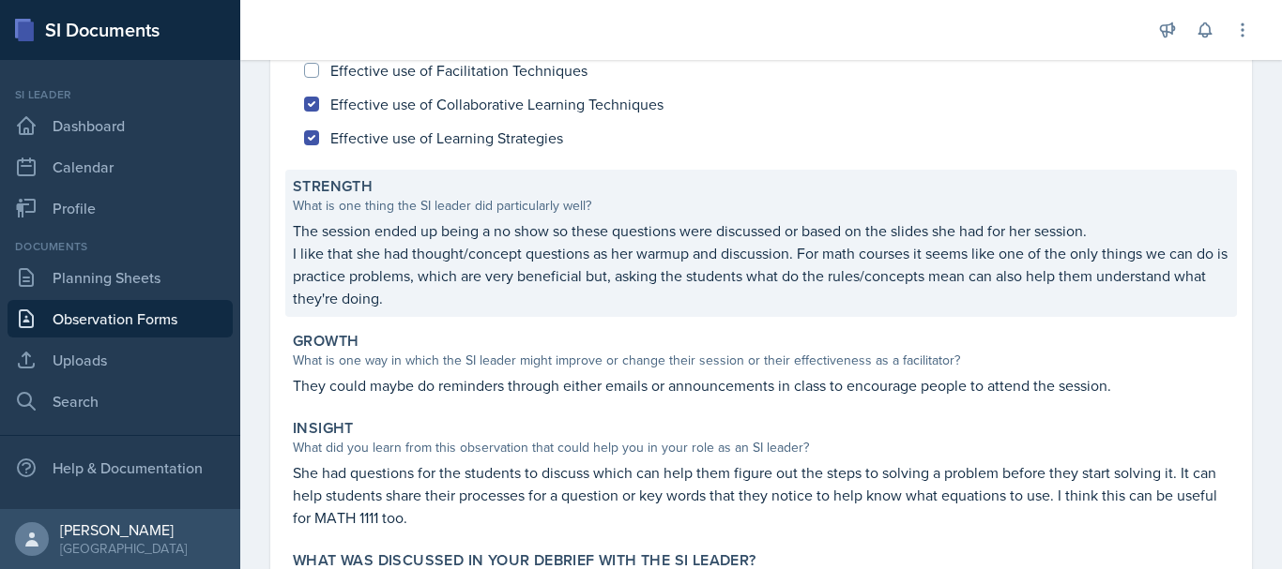
scroll to position [0, 0]
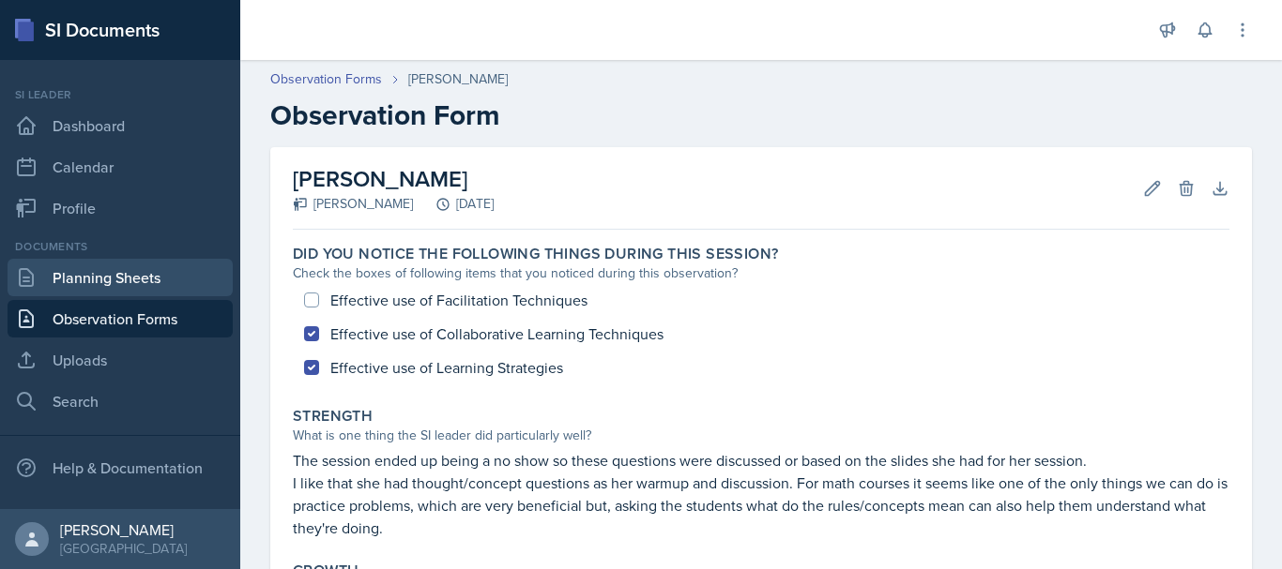
click at [199, 285] on link "Planning Sheets" at bounding box center [120, 278] width 225 height 38
